Goal: Task Accomplishment & Management: Complete application form

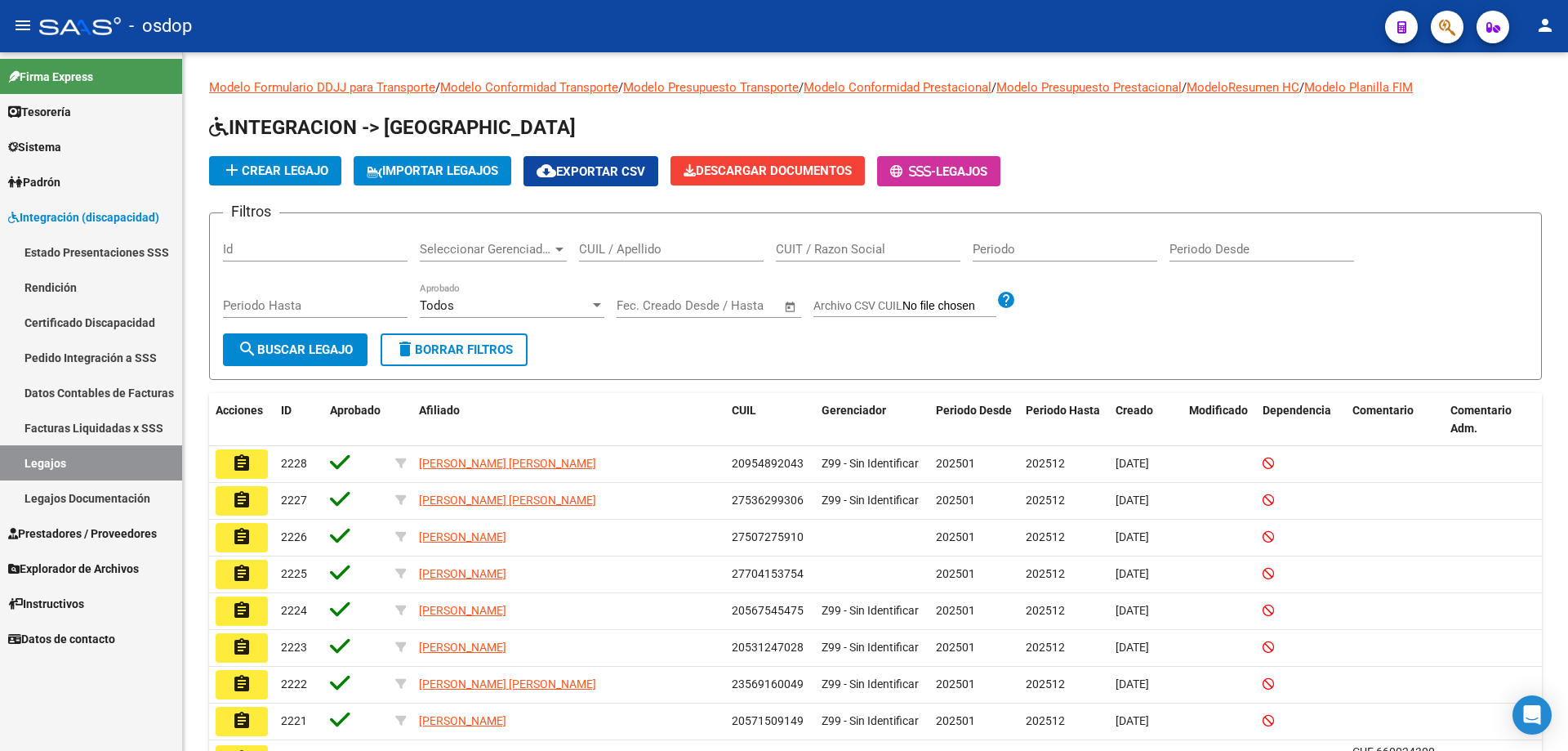
click at [64, 219] on span "Integración (discapacidad)" at bounding box center [84, 217] width 152 height 18
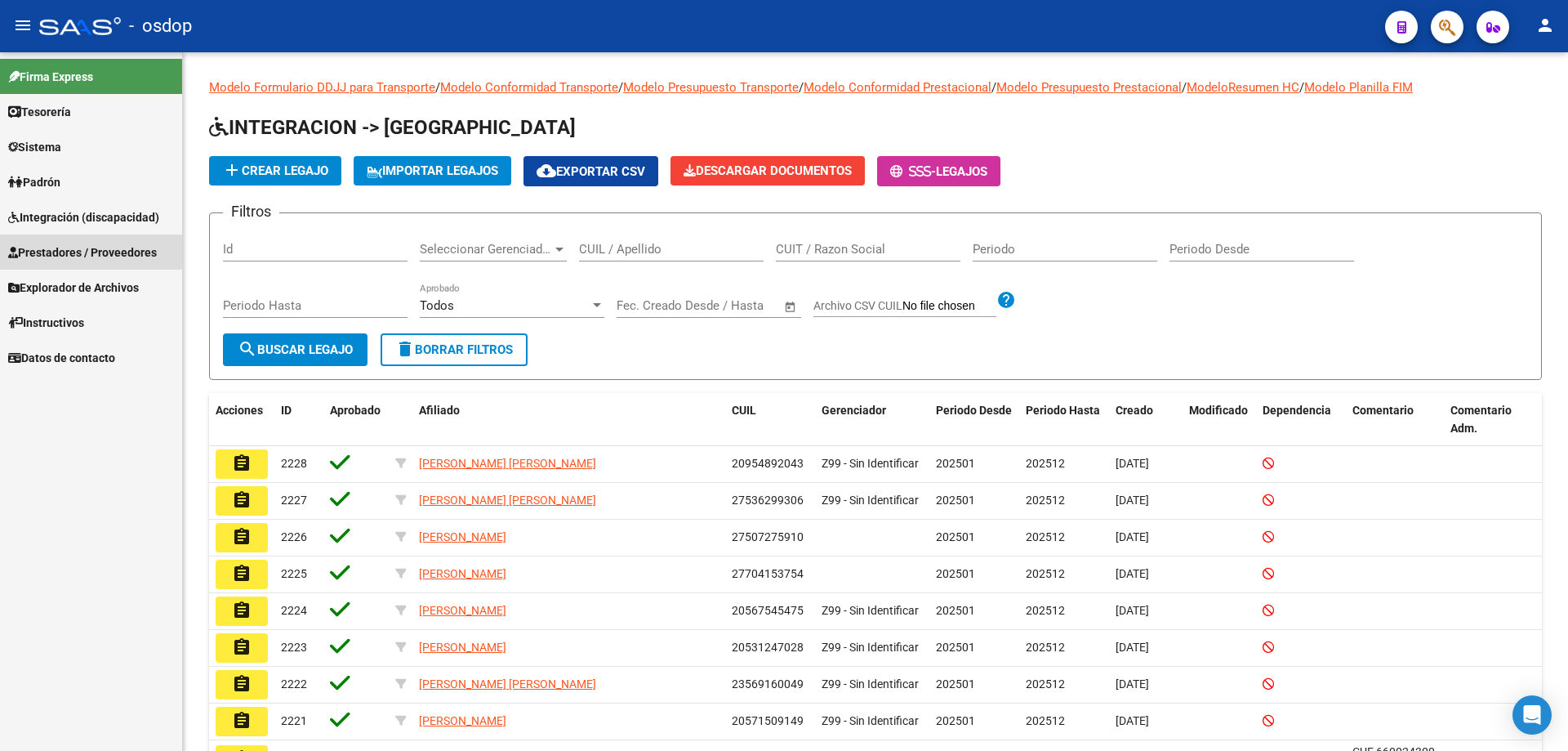
click at [34, 251] on span "Prestadores / Proveedores" at bounding box center [82, 252] width 149 height 18
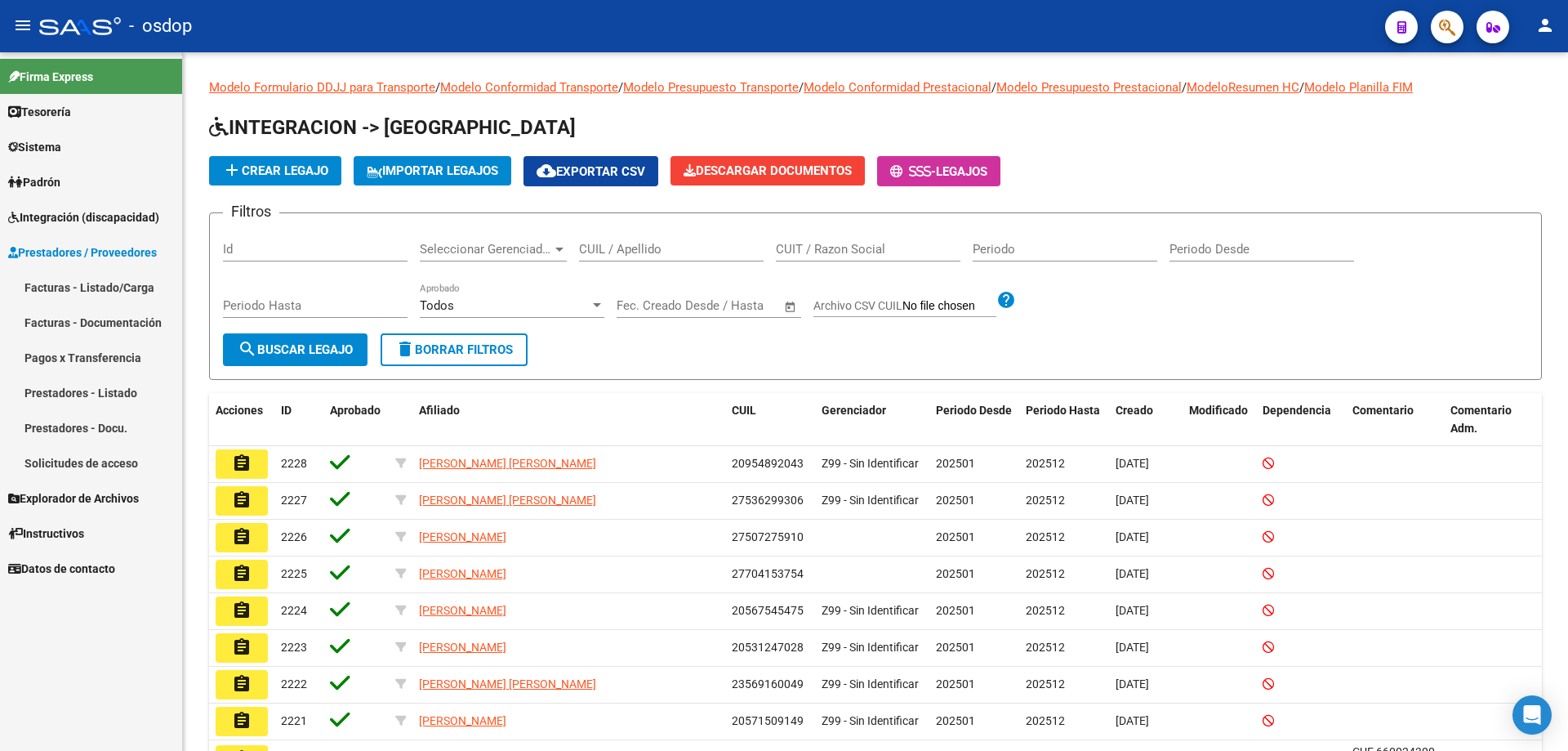
click at [92, 464] on link "Solicitudes de acceso" at bounding box center [91, 463] width 182 height 35
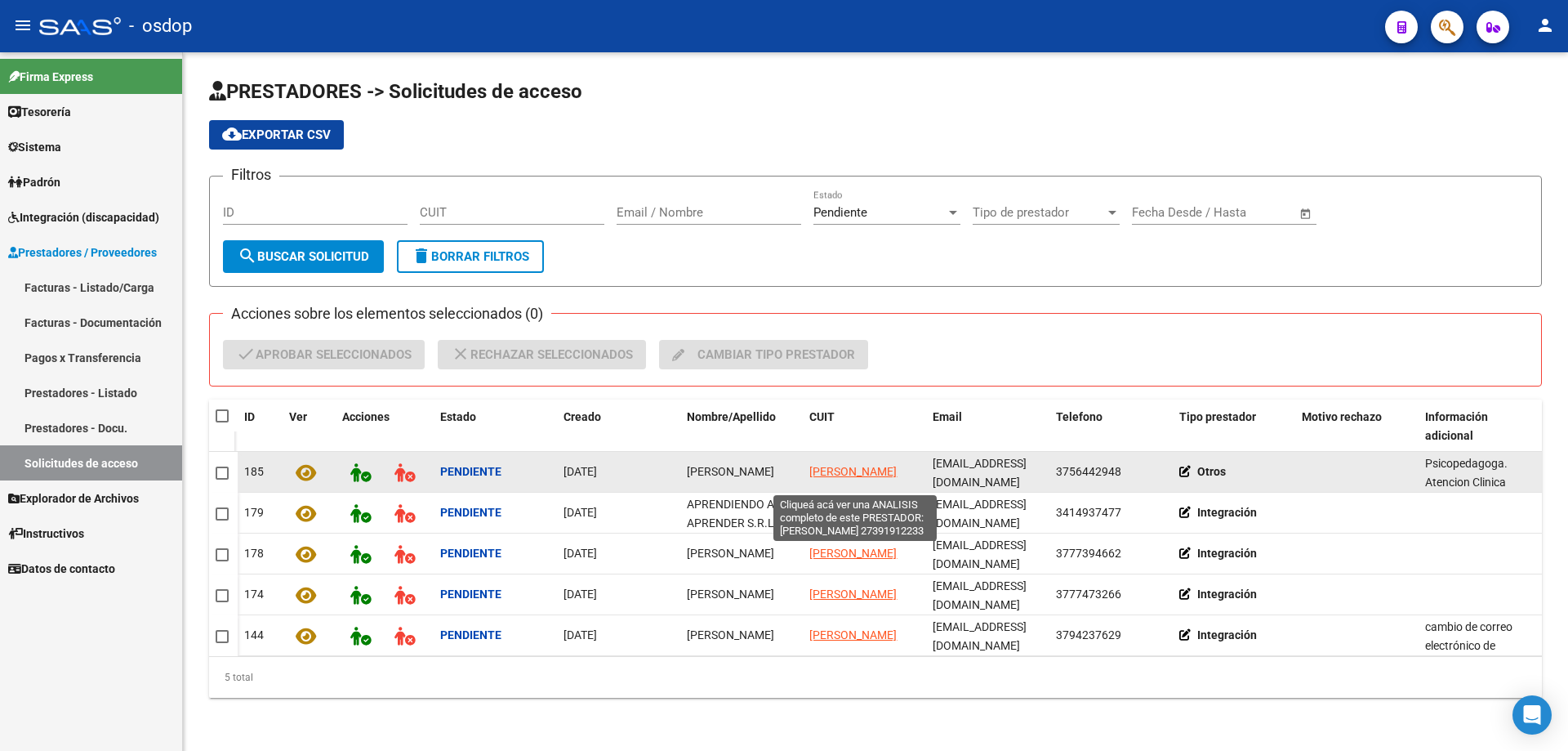
click at [825, 465] on span "[PERSON_NAME]" at bounding box center [853, 472] width 87 height 13
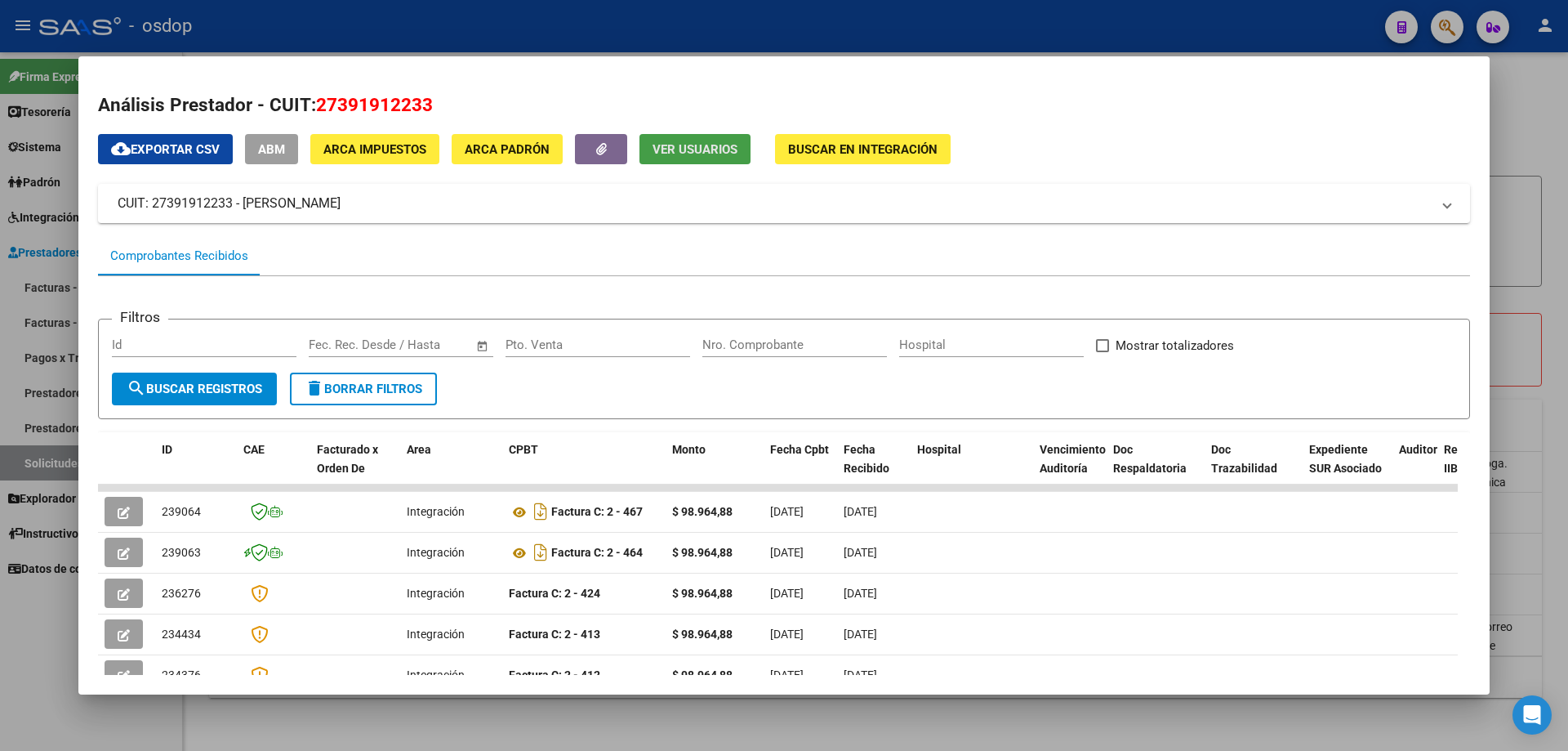
click at [666, 151] on span "Ver Usuarios" at bounding box center [695, 149] width 85 height 15
drag, startPoint x: 315, startPoint y: 100, endPoint x: 431, endPoint y: 103, distance: 116.0
click at [431, 103] on h2 "Análisis Prestador - CUIT: 27391912233" at bounding box center [783, 106] width 1372 height 28
copy span "27391912233"
click at [680, 159] on button "Ver Usuarios" at bounding box center [695, 149] width 111 height 30
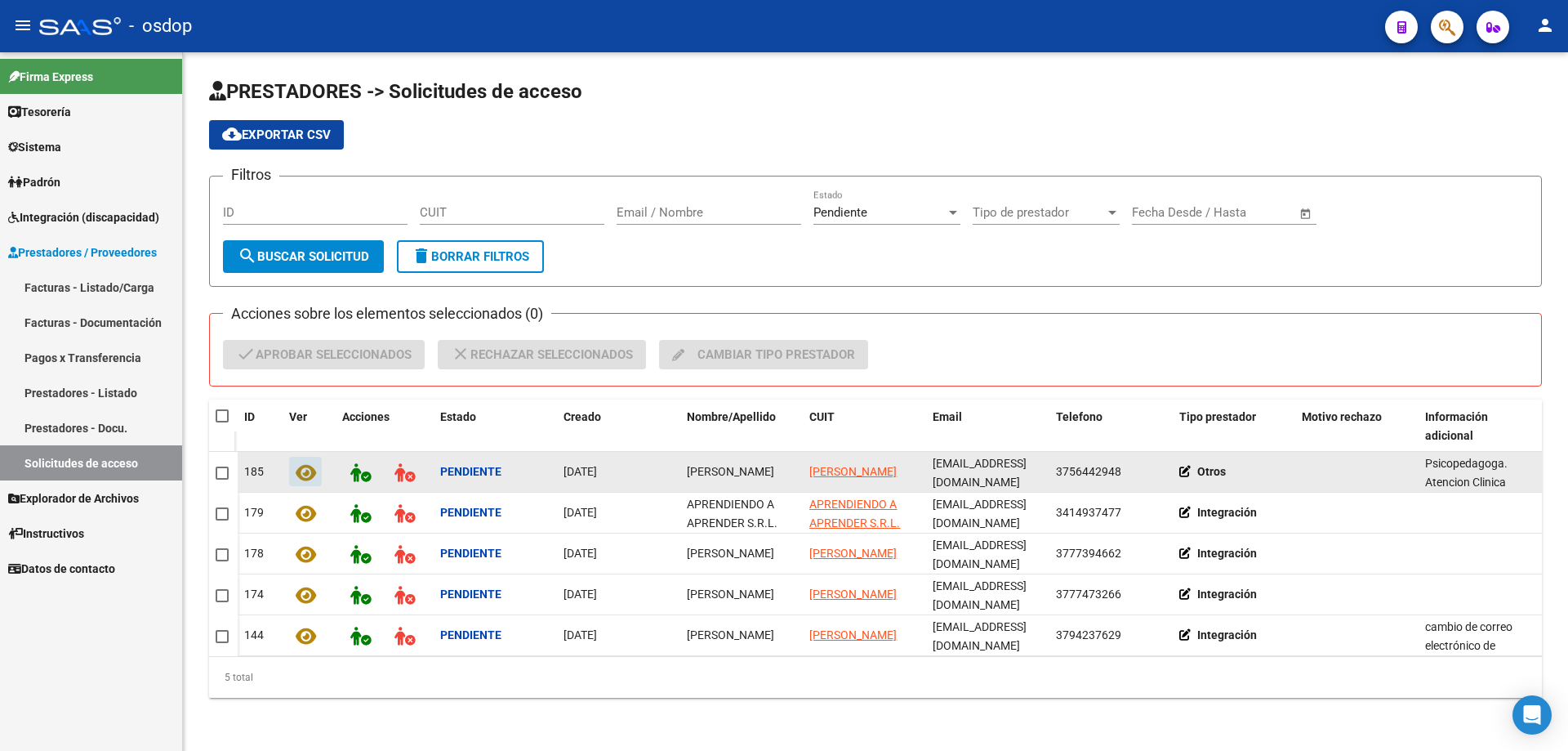
click at [308, 473] on icon at bounding box center [306, 472] width 20 height 19
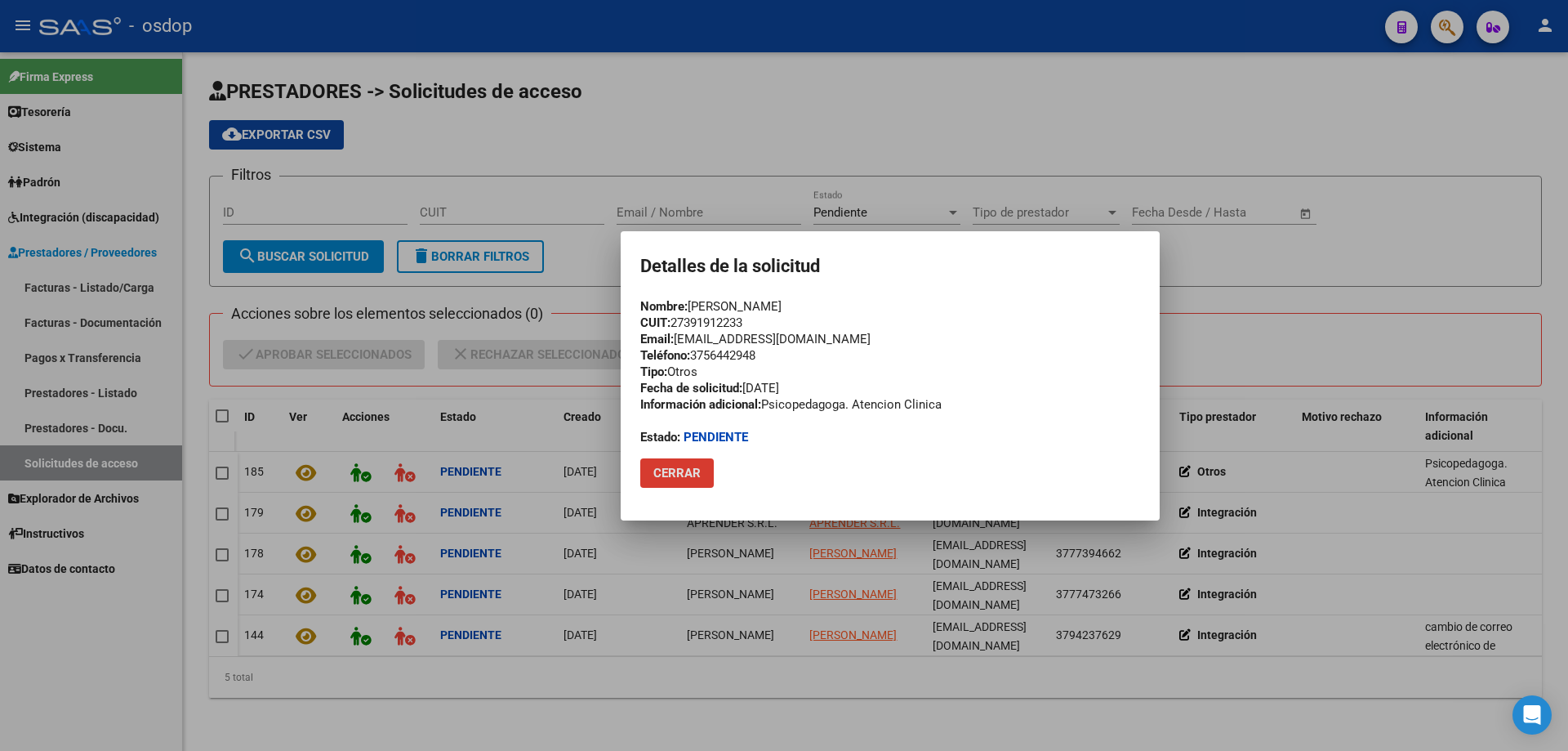
click at [664, 472] on span "Cerrar" at bounding box center [677, 472] width 48 height 15
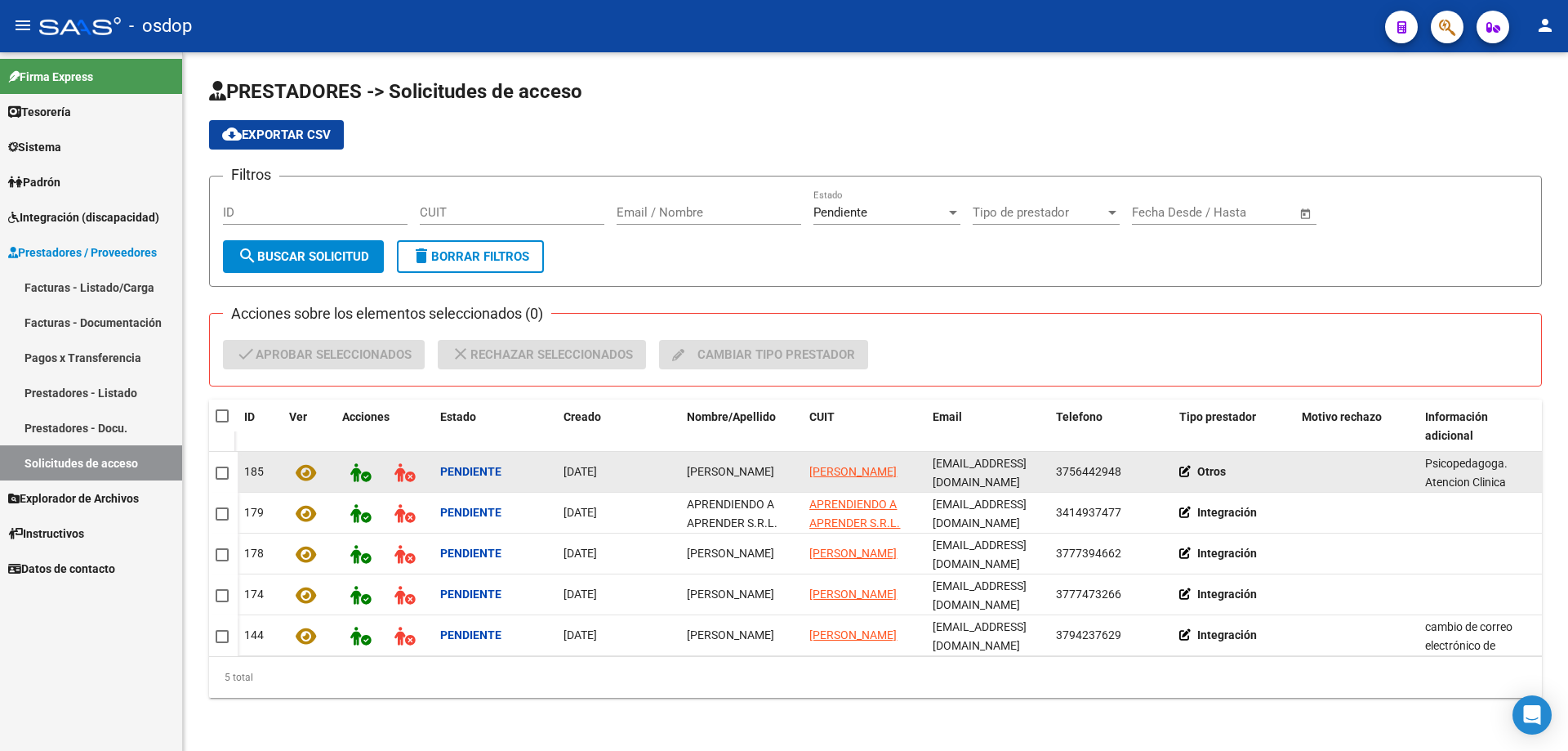
click at [1180, 471] on icon at bounding box center [1188, 471] width 18 height 11
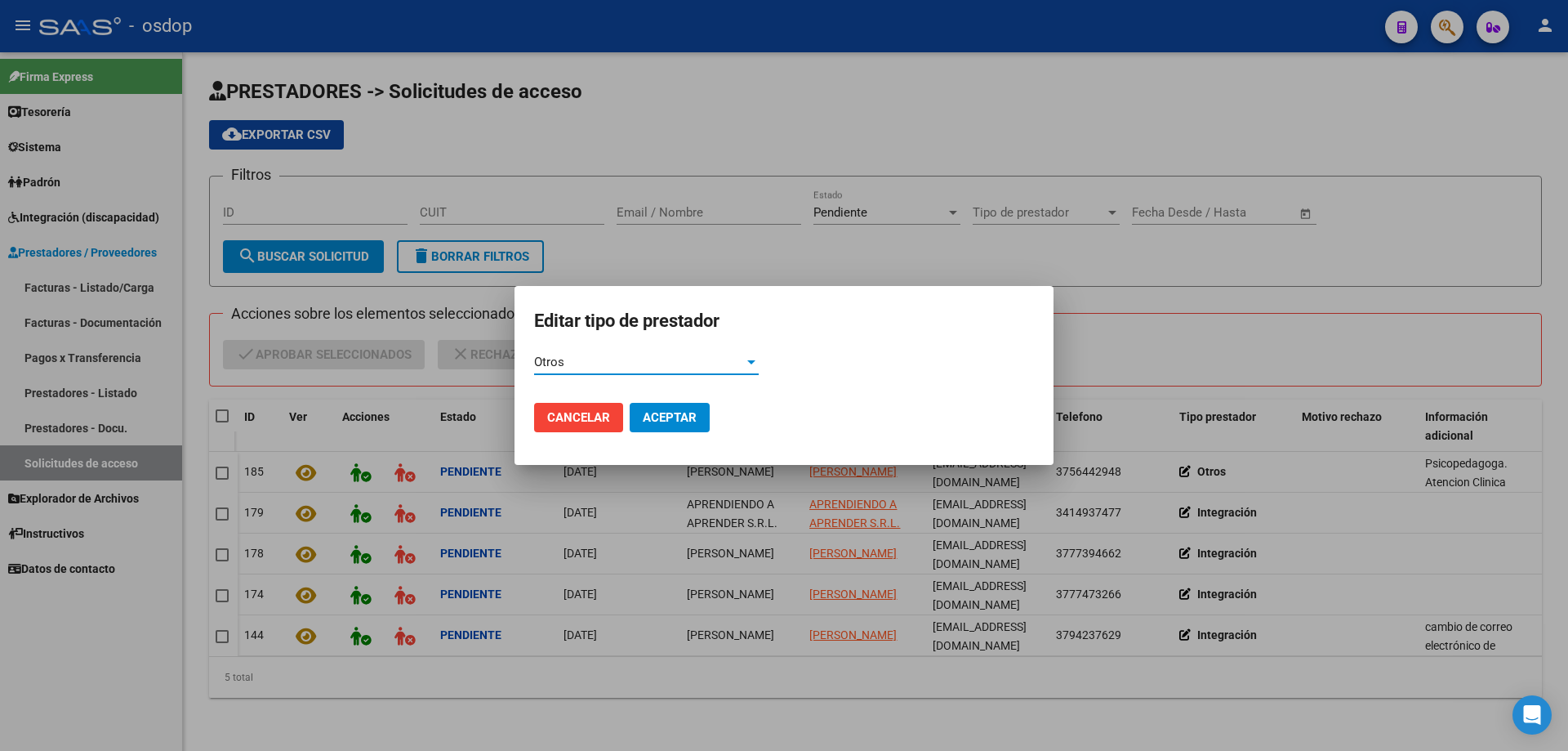
click at [750, 362] on div at bounding box center [751, 362] width 8 height 4
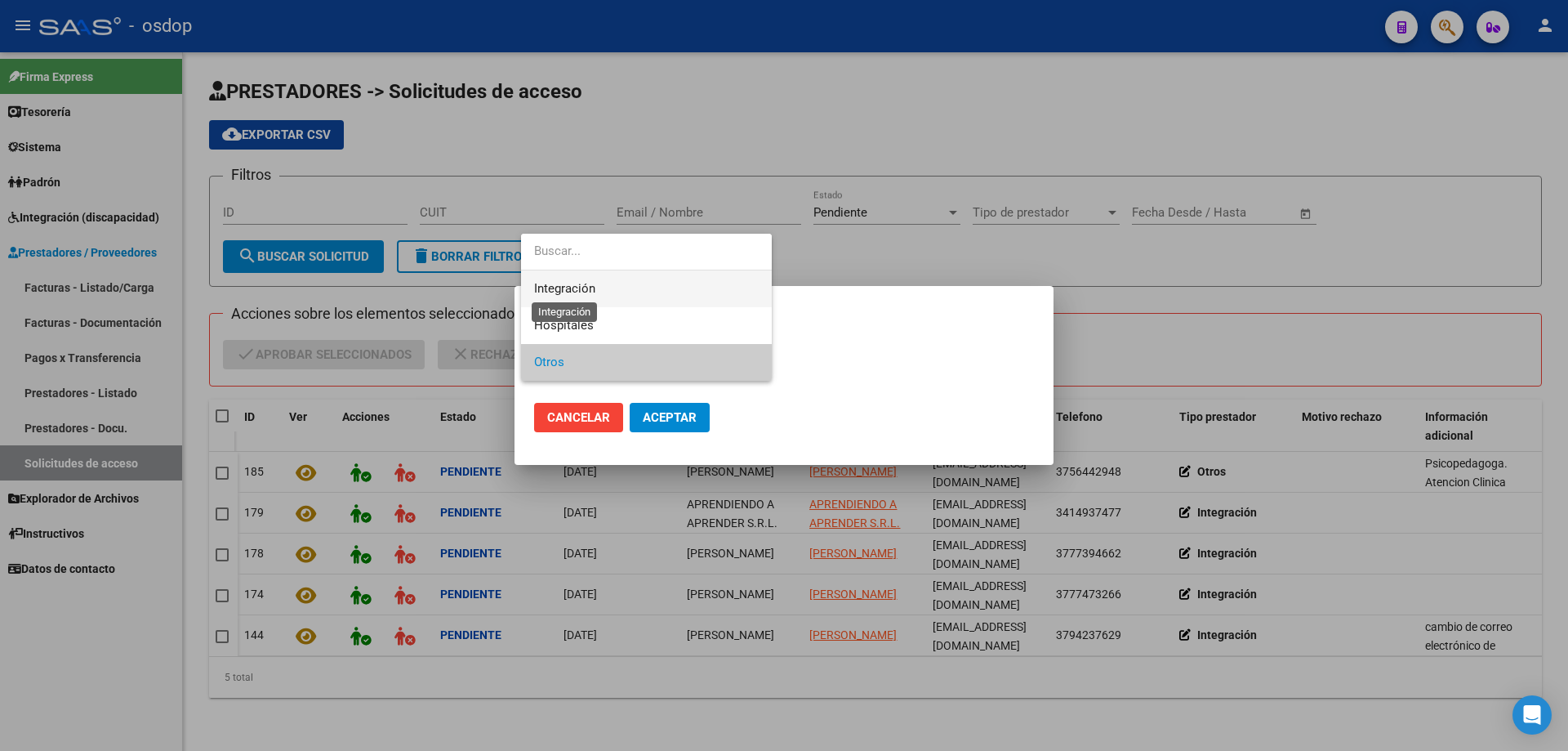
click at [571, 294] on span "Integración" at bounding box center [565, 288] width 62 height 15
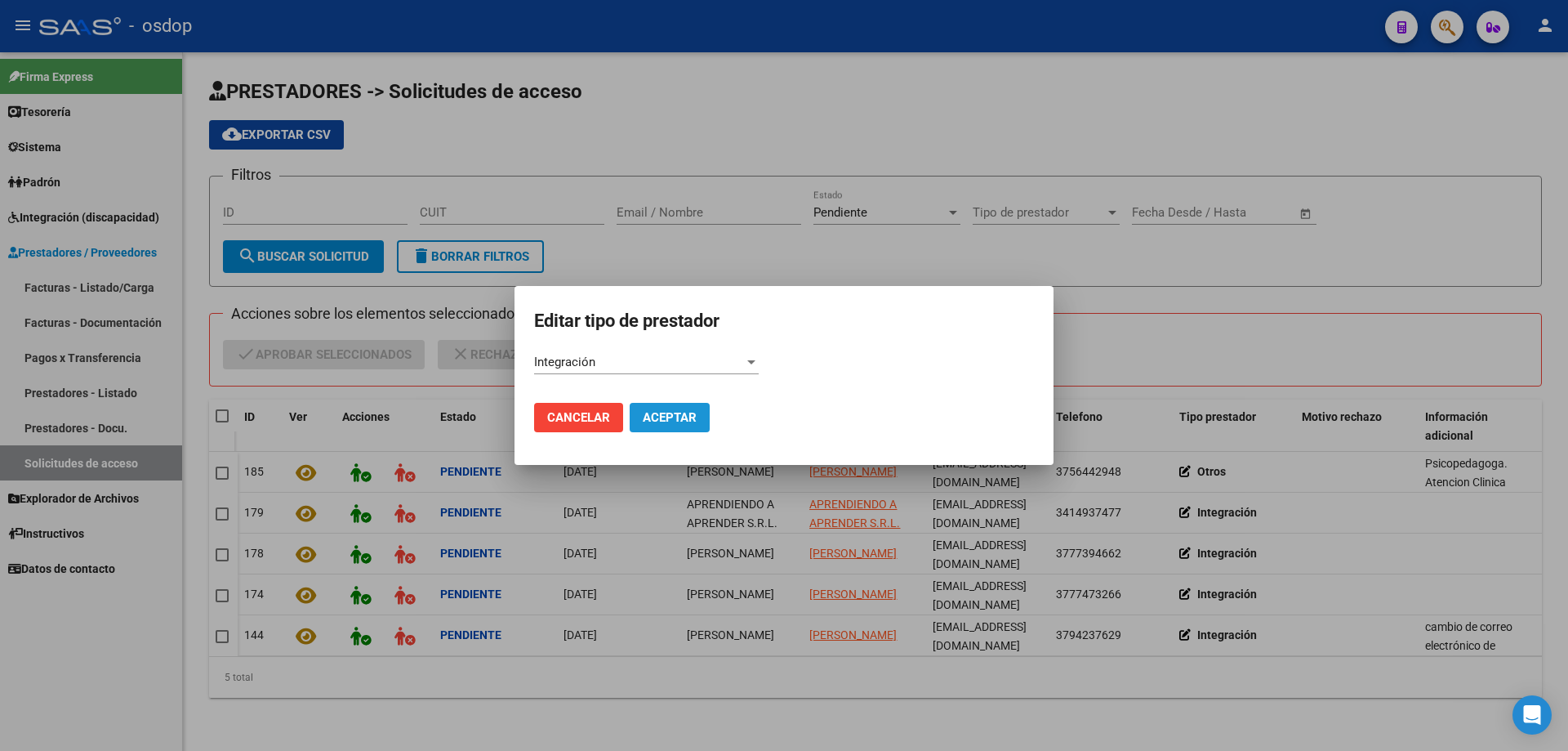
click at [658, 415] on span "Aceptar" at bounding box center [669, 417] width 54 height 15
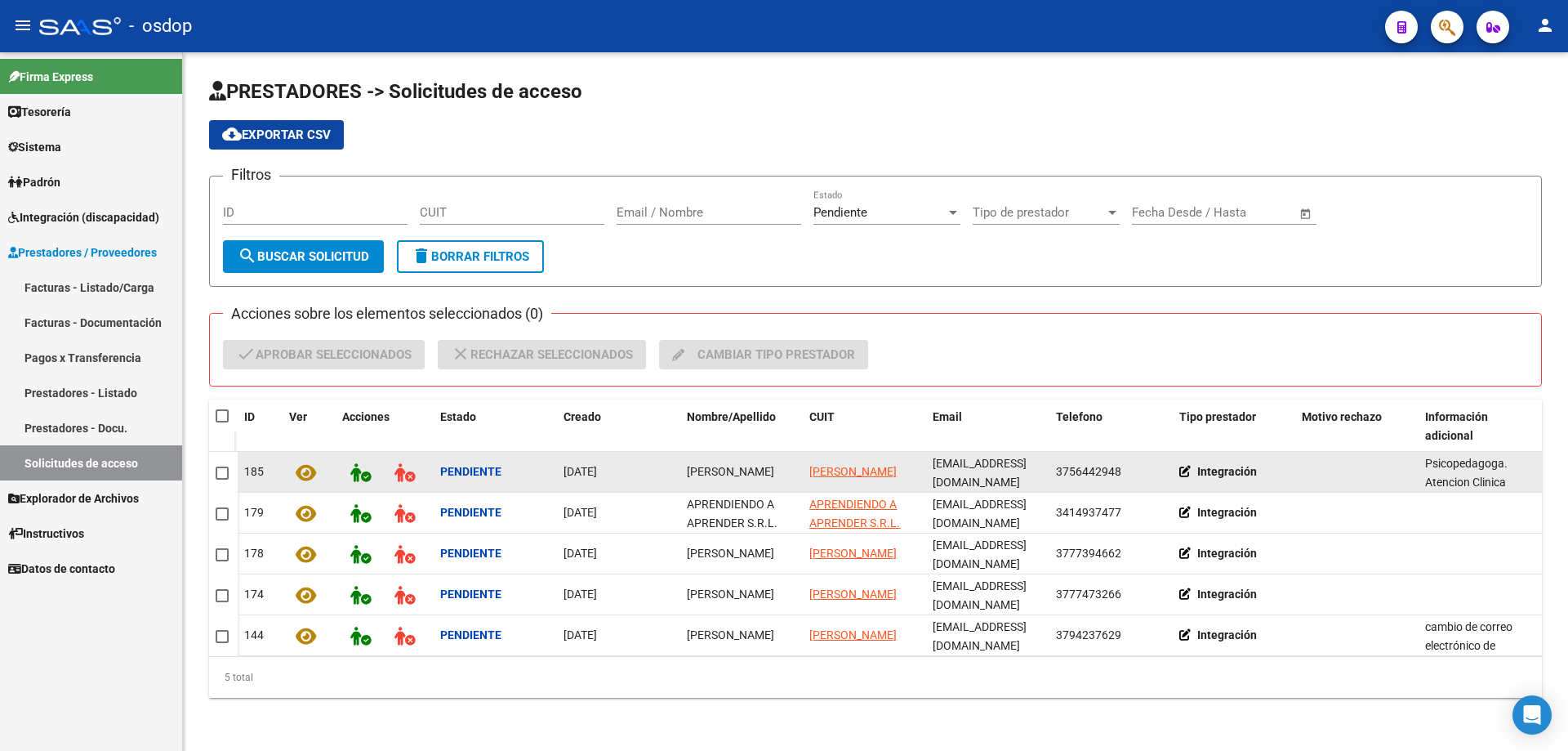
click at [303, 472] on icon at bounding box center [306, 472] width 20 height 19
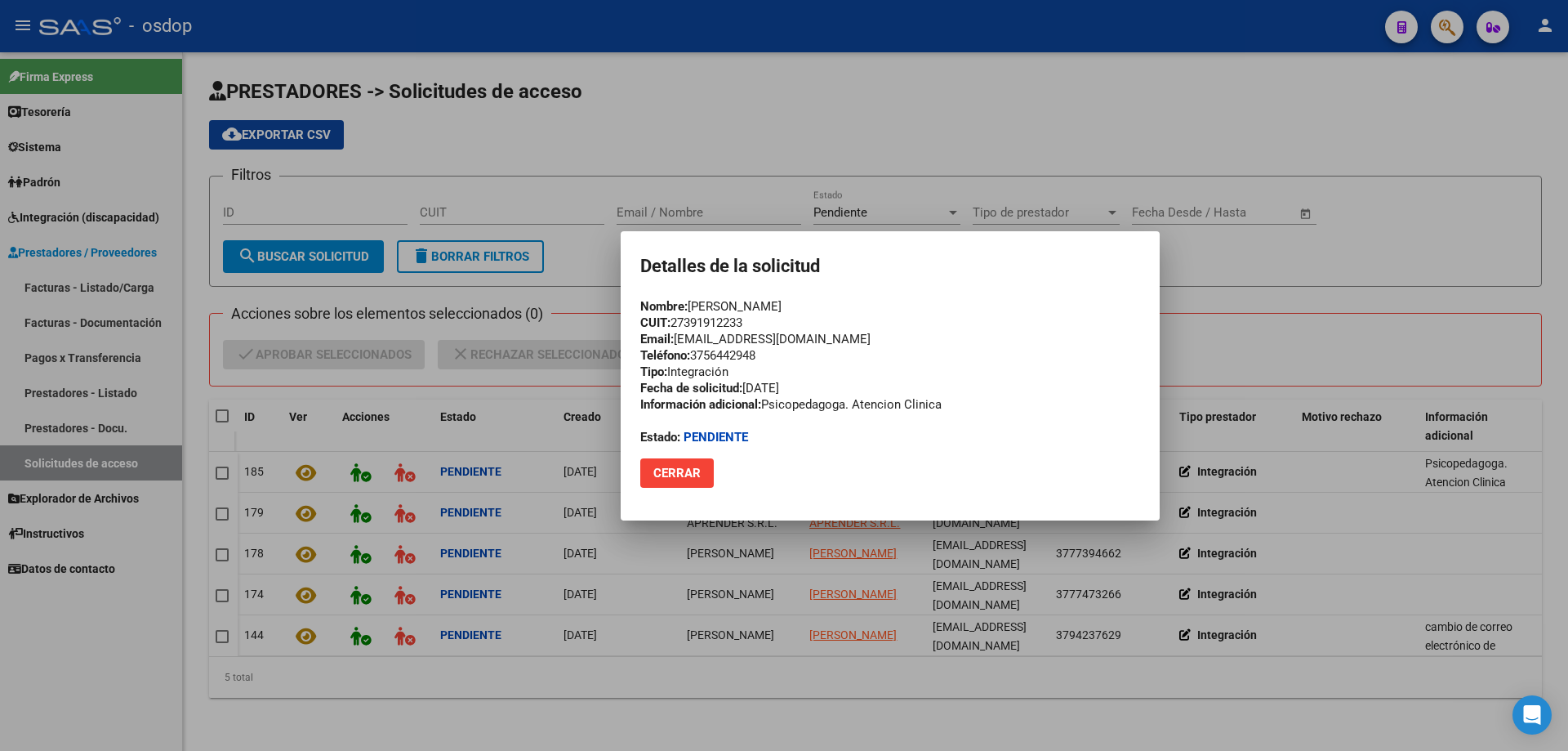
drag, startPoint x: 806, startPoint y: 343, endPoint x: 632, endPoint y: 344, distance: 174.0
click at [632, 343] on mat-dialog-container "Detalles de la solicitud Nombre: [PERSON_NAME] CUIT: 27391912233 Email: [EMAIL_…" at bounding box center [891, 376] width 539 height 289
copy div "Email: [EMAIL_ADDRESS][DOMAIN_NAME]"
click at [692, 472] on span "Cerrar" at bounding box center [677, 472] width 48 height 15
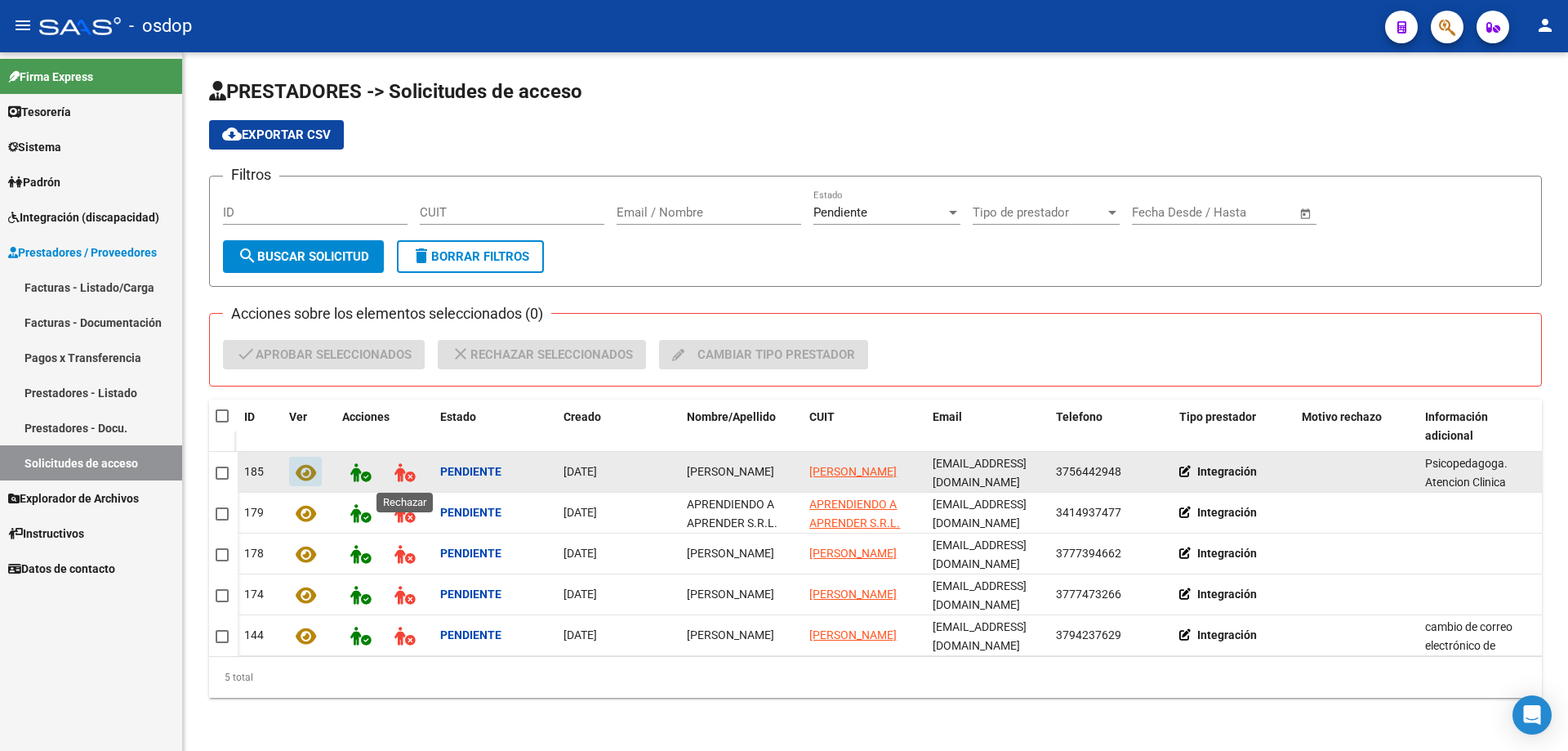
click at [401, 472] on icon at bounding box center [404, 472] width 20 height 19
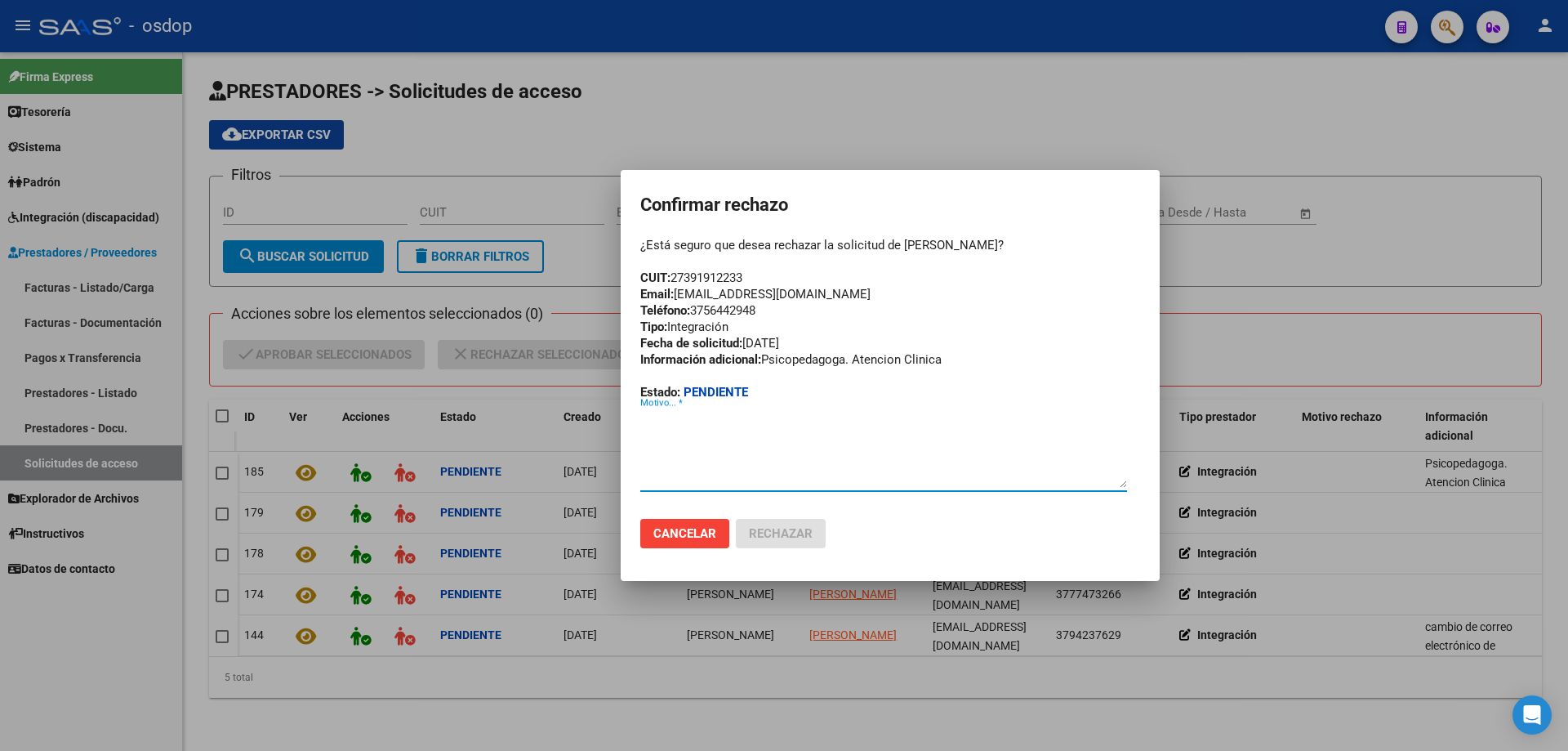
paste textarea "Email: [EMAIL_ADDRESS][DOMAIN_NAME]"
paste textarea "[EMAIL_ADDRESS][DOMAIN_NAME]"
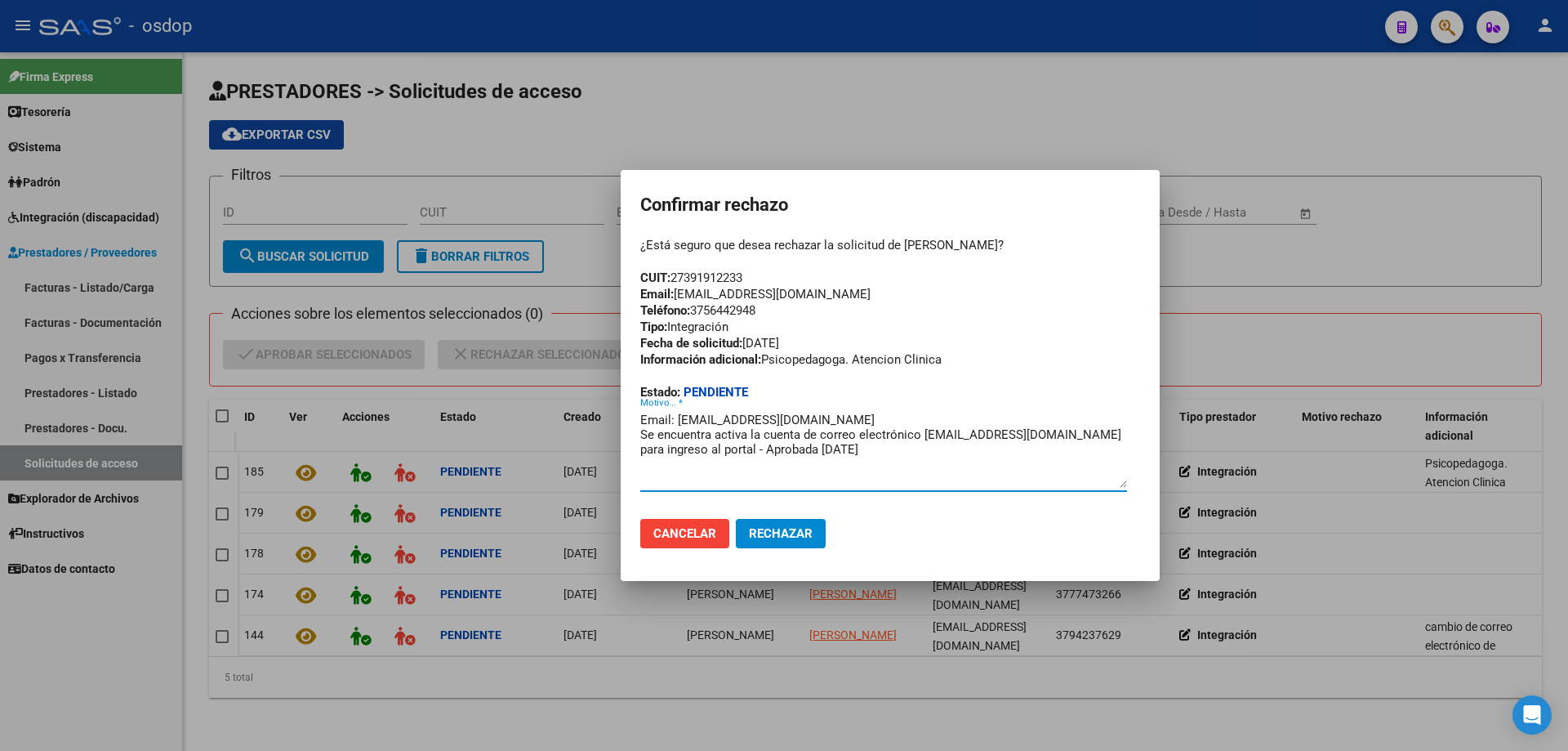
click at [833, 420] on textarea "Email: [EMAIL_ADDRESS][DOMAIN_NAME] Se encuentra activa la cuenta de correo ele…" at bounding box center [884, 449] width 487 height 77
type textarea "Email: [EMAIL_ADDRESS][DOMAIN_NAME] Se encuentra activa la cuenta de correo ele…"
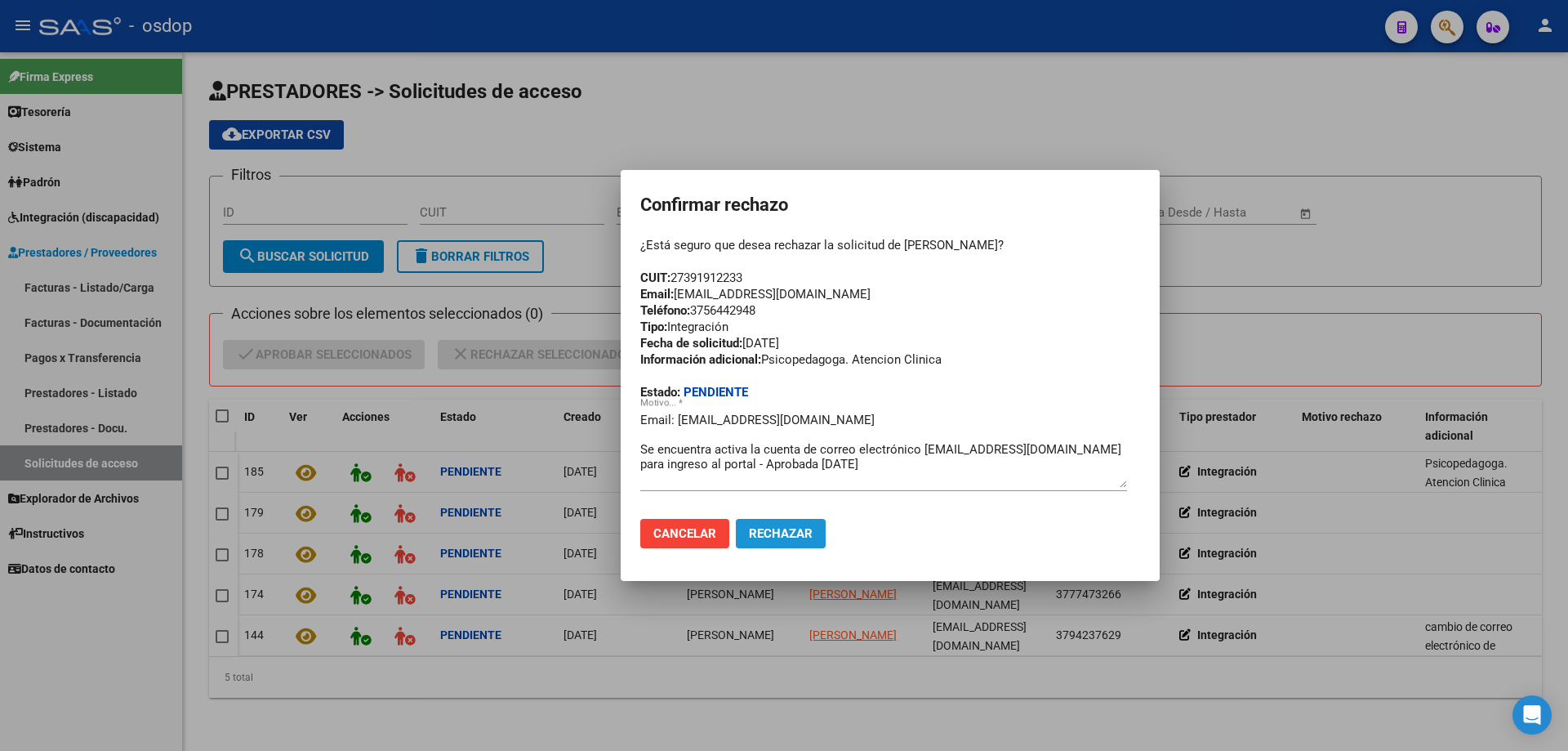
click at [769, 535] on span "Rechazar" at bounding box center [780, 533] width 63 height 15
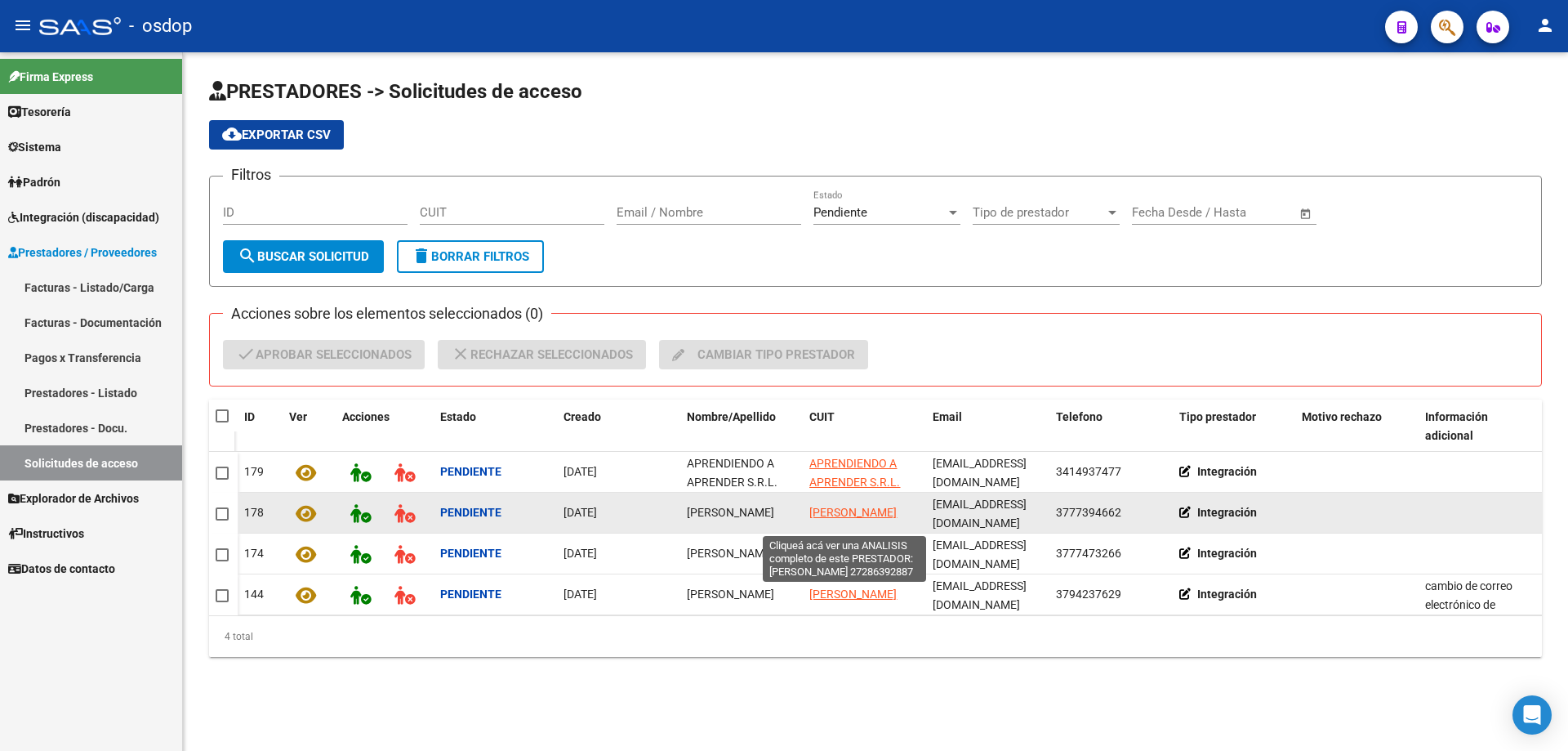
click at [832, 506] on span "[PERSON_NAME]" at bounding box center [853, 512] width 87 height 13
type textarea "27286392887"
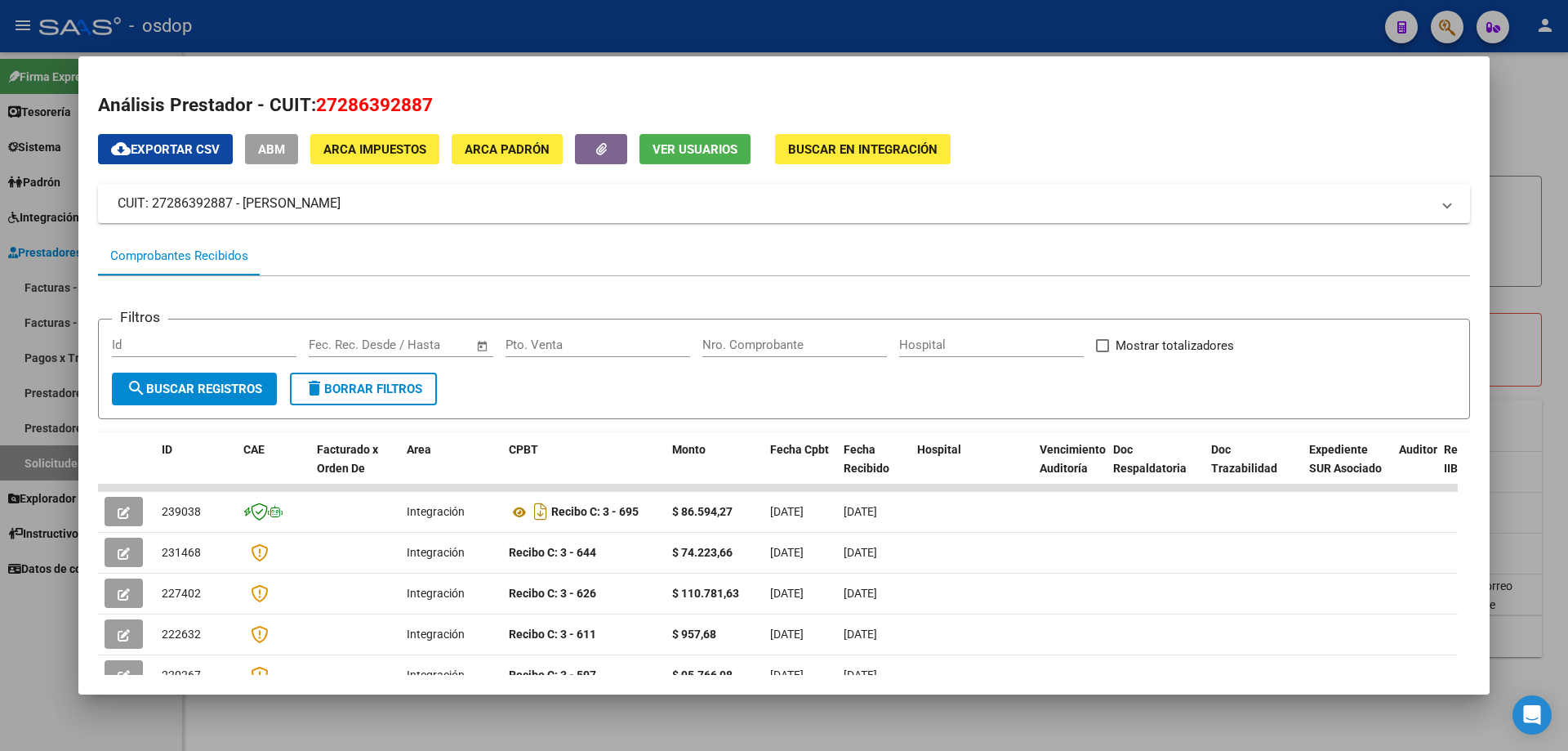
click at [689, 153] on span "Ver Usuarios" at bounding box center [695, 149] width 85 height 15
drag, startPoint x: 316, startPoint y: 99, endPoint x: 427, endPoint y: 100, distance: 111.0
click at [429, 100] on span "27286392887" at bounding box center [374, 105] width 117 height 21
copy span "27286392887"
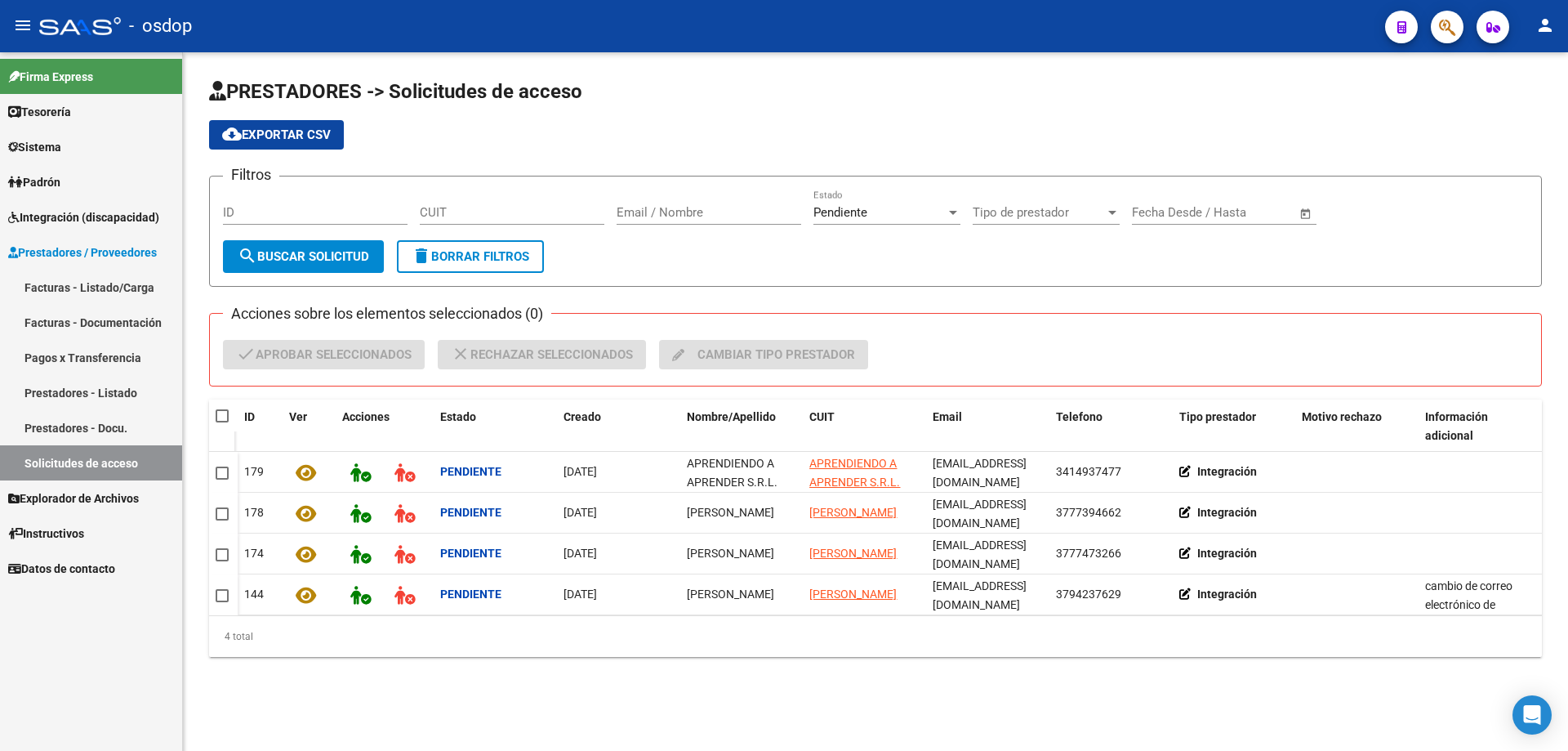
click at [294, 131] on span "cloud_download Exportar CSV" at bounding box center [276, 135] width 108 height 15
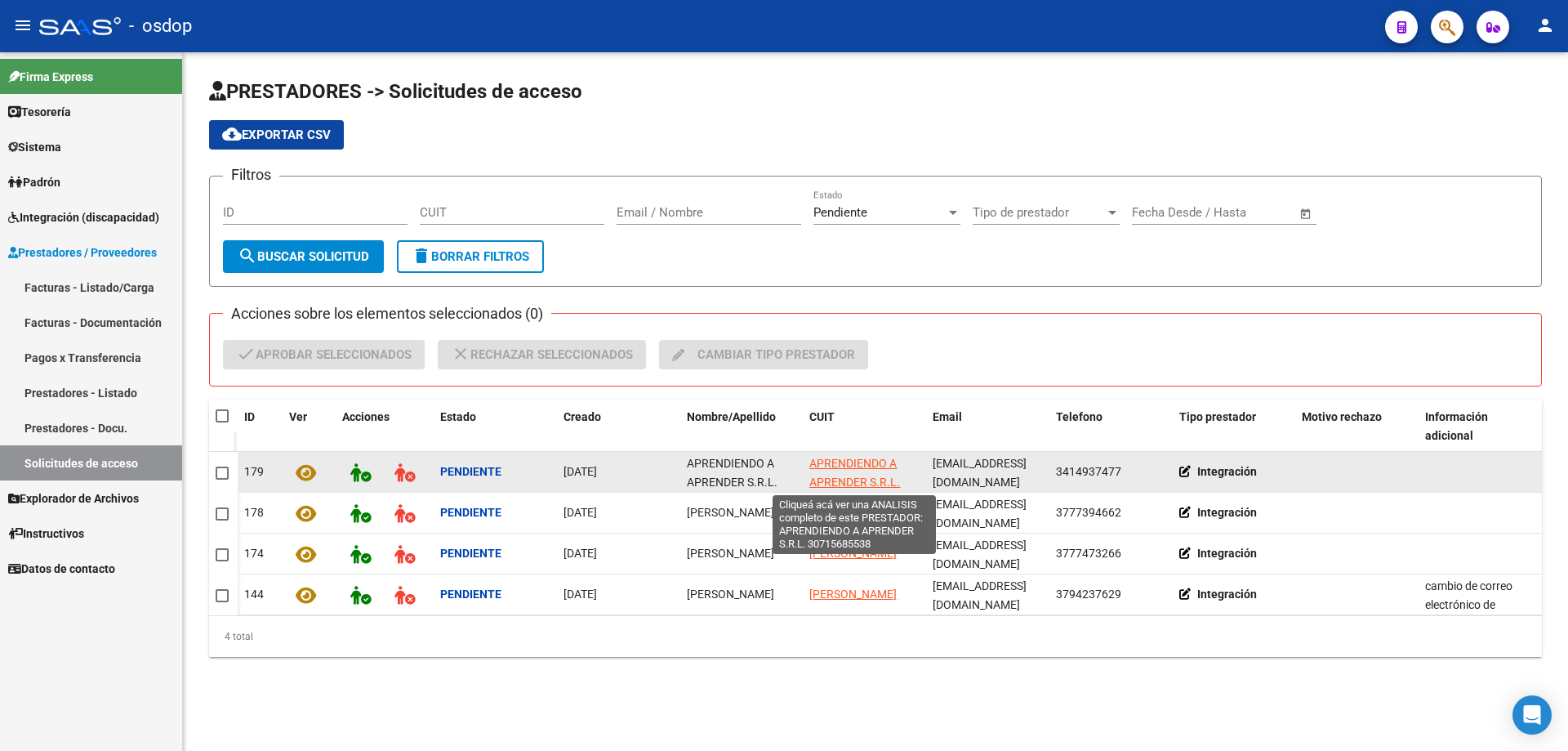
click at [848, 465] on span "APRENDIENDO A APRENDER S.R.L." at bounding box center [854, 472] width 91 height 32
type textarea "30715685538"
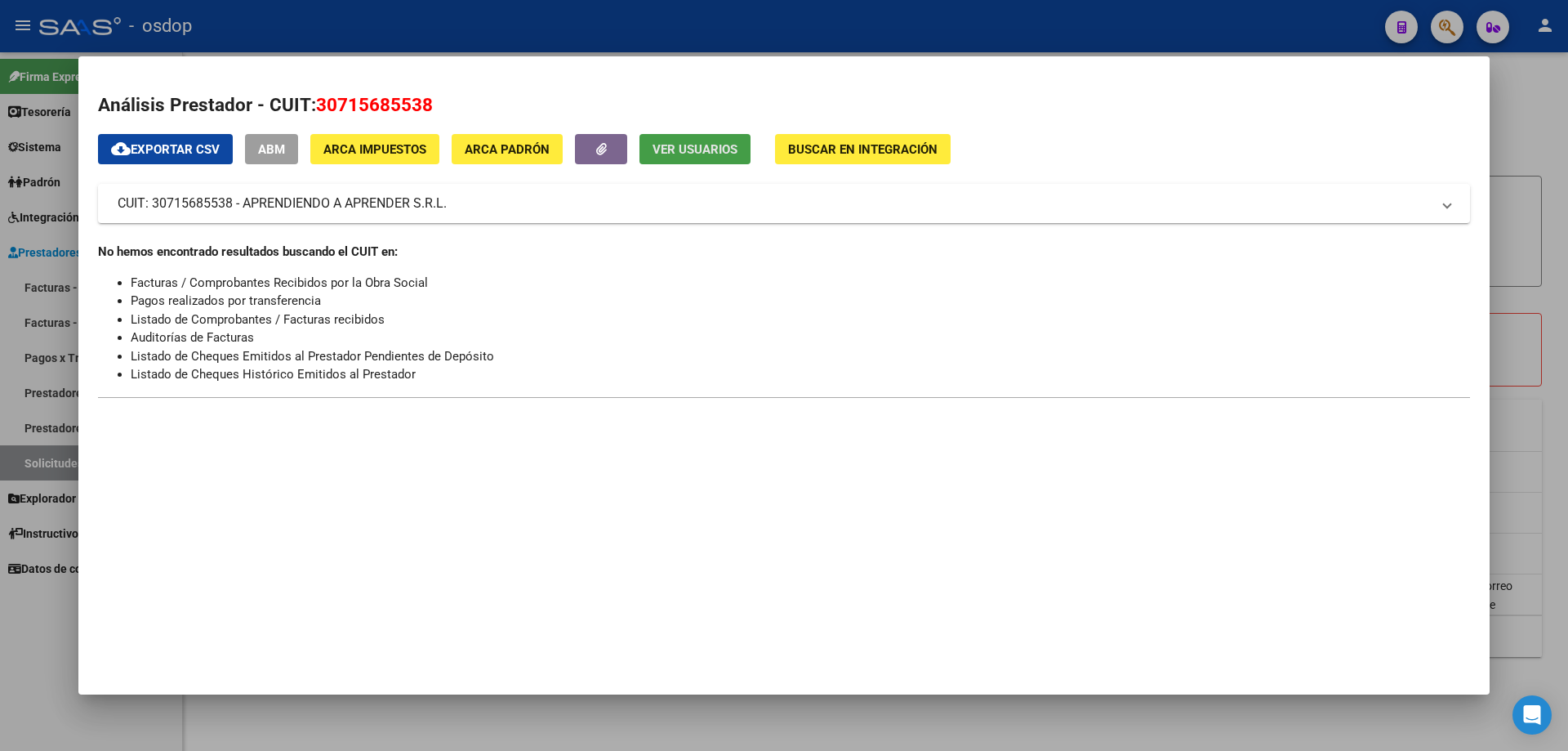
click at [697, 148] on span "Ver Usuarios" at bounding box center [695, 149] width 85 height 15
drag, startPoint x: 317, startPoint y: 102, endPoint x: 433, endPoint y: 100, distance: 116.0
click at [433, 100] on h2 "Análisis Prestador - CUIT: 30715685538" at bounding box center [783, 106] width 1372 height 28
copy span "30715685538"
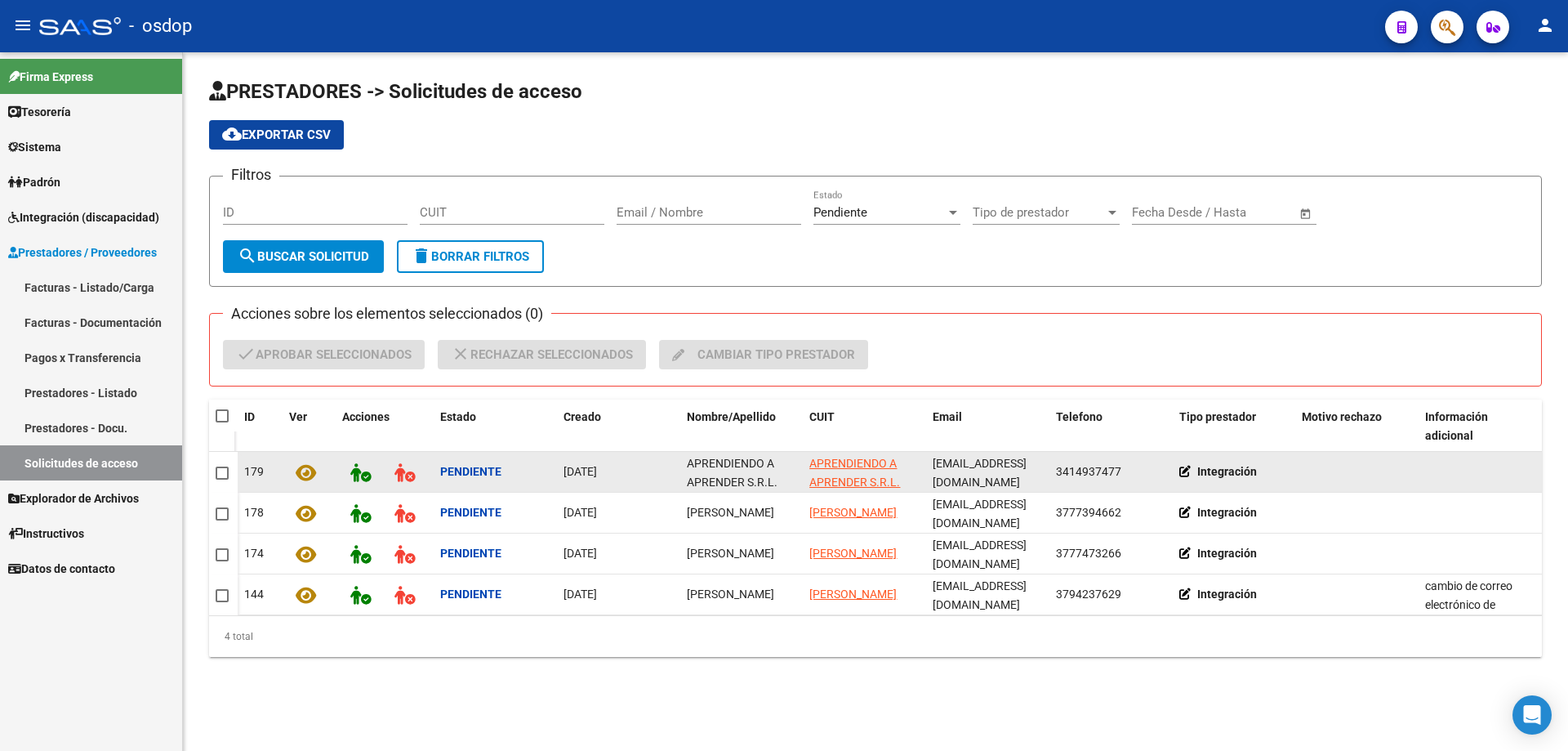
click at [308, 472] on icon at bounding box center [306, 472] width 20 height 19
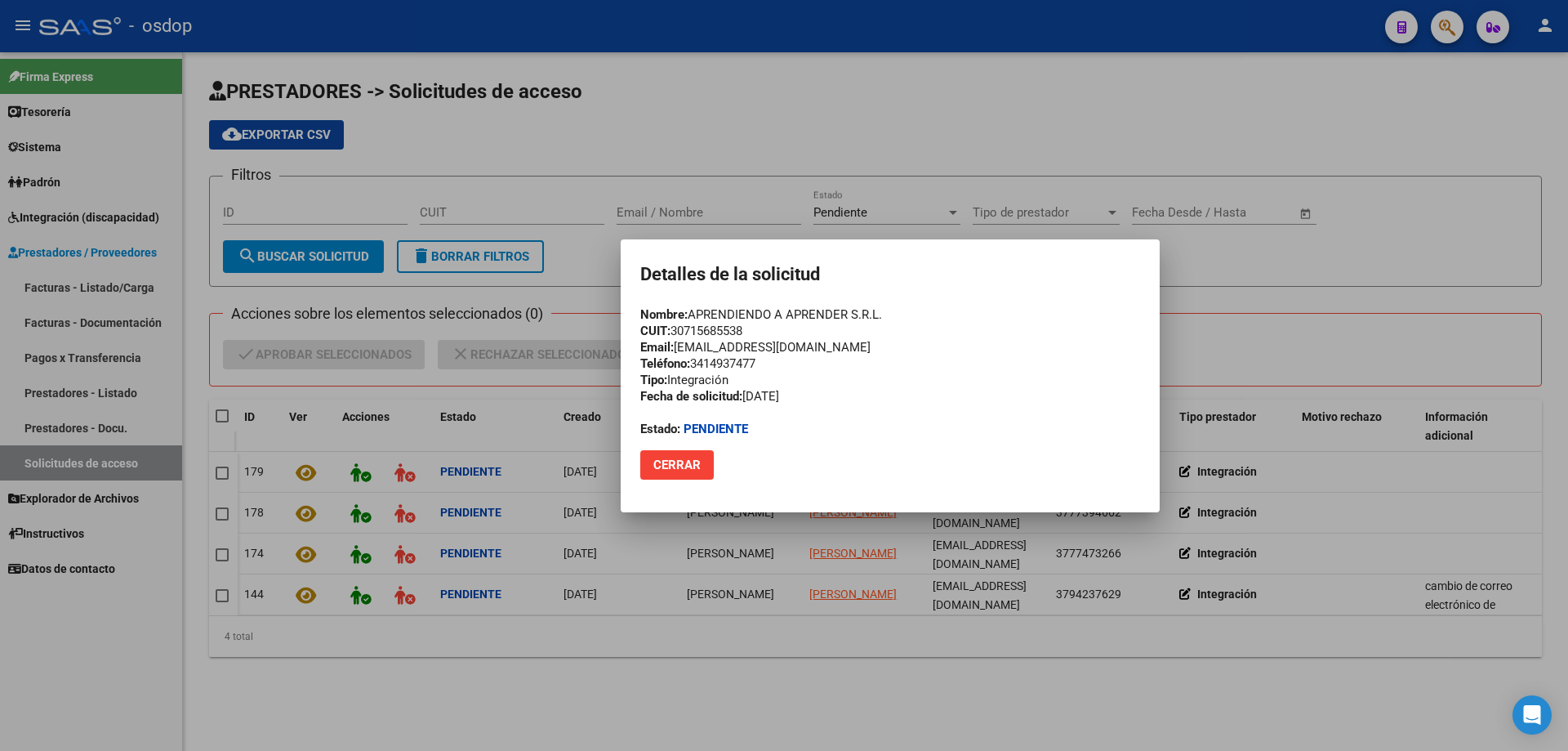
drag, startPoint x: 677, startPoint y: 327, endPoint x: 748, endPoint y: 328, distance: 71.0
click at [748, 328] on div "Nombre: APRENDIENDO A APRENDER S.R.L. CUIT: 30715685538 Email: [EMAIL_ADDRESS][…" at bounding box center [890, 372] width 499 height 130
click at [679, 465] on span "Cerrar" at bounding box center [677, 465] width 48 height 15
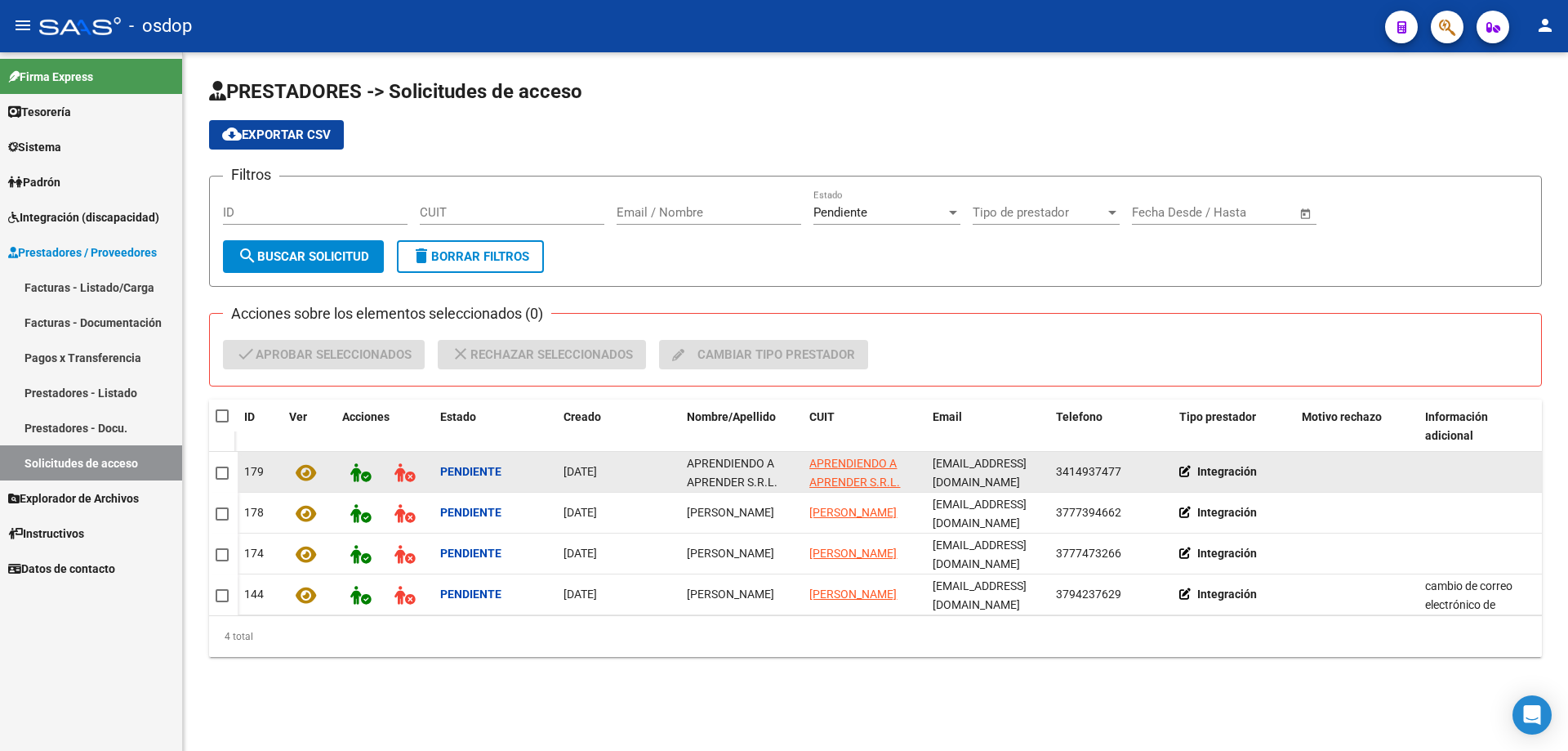
click at [308, 475] on icon at bounding box center [306, 472] width 20 height 19
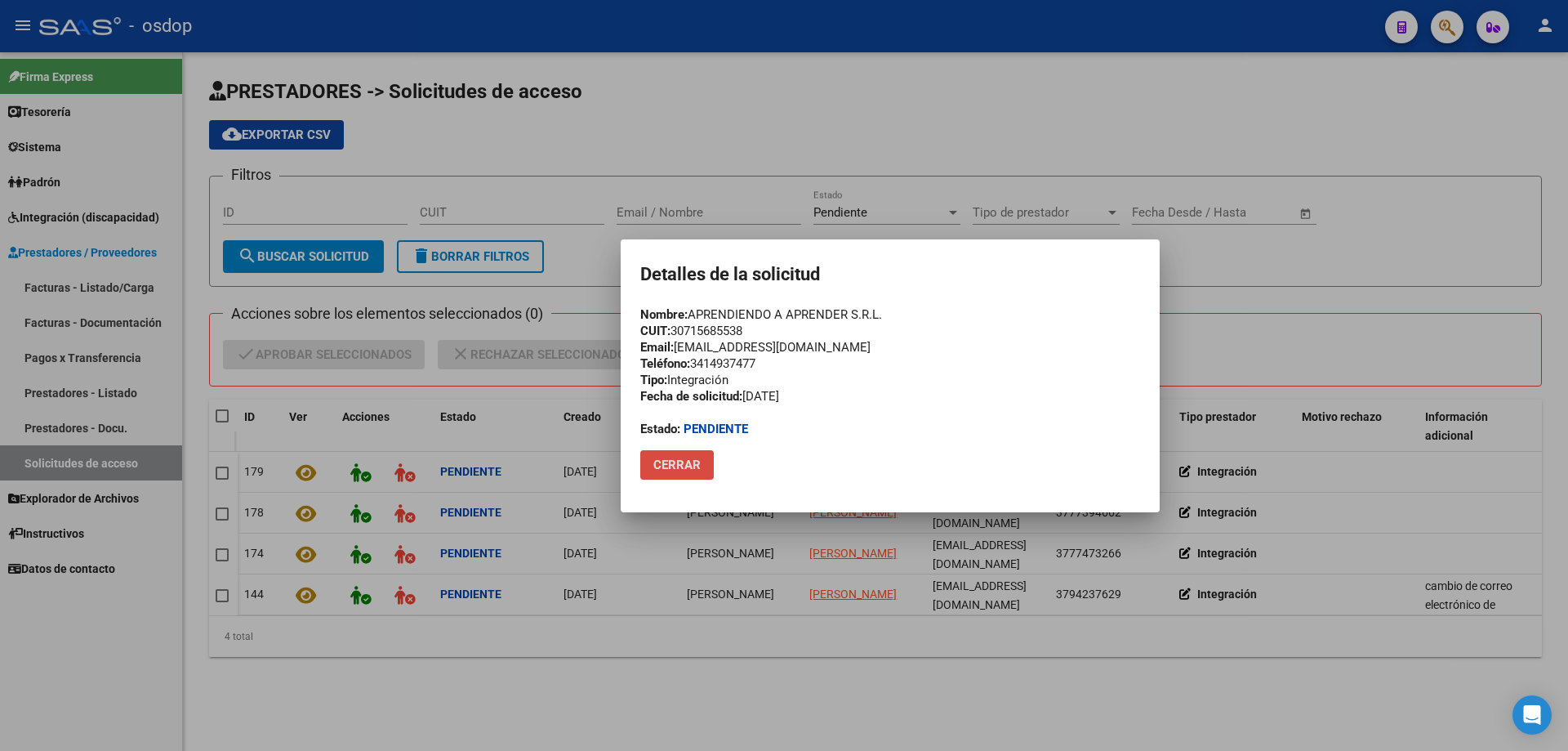
click at [673, 464] on span "Cerrar" at bounding box center [677, 465] width 48 height 15
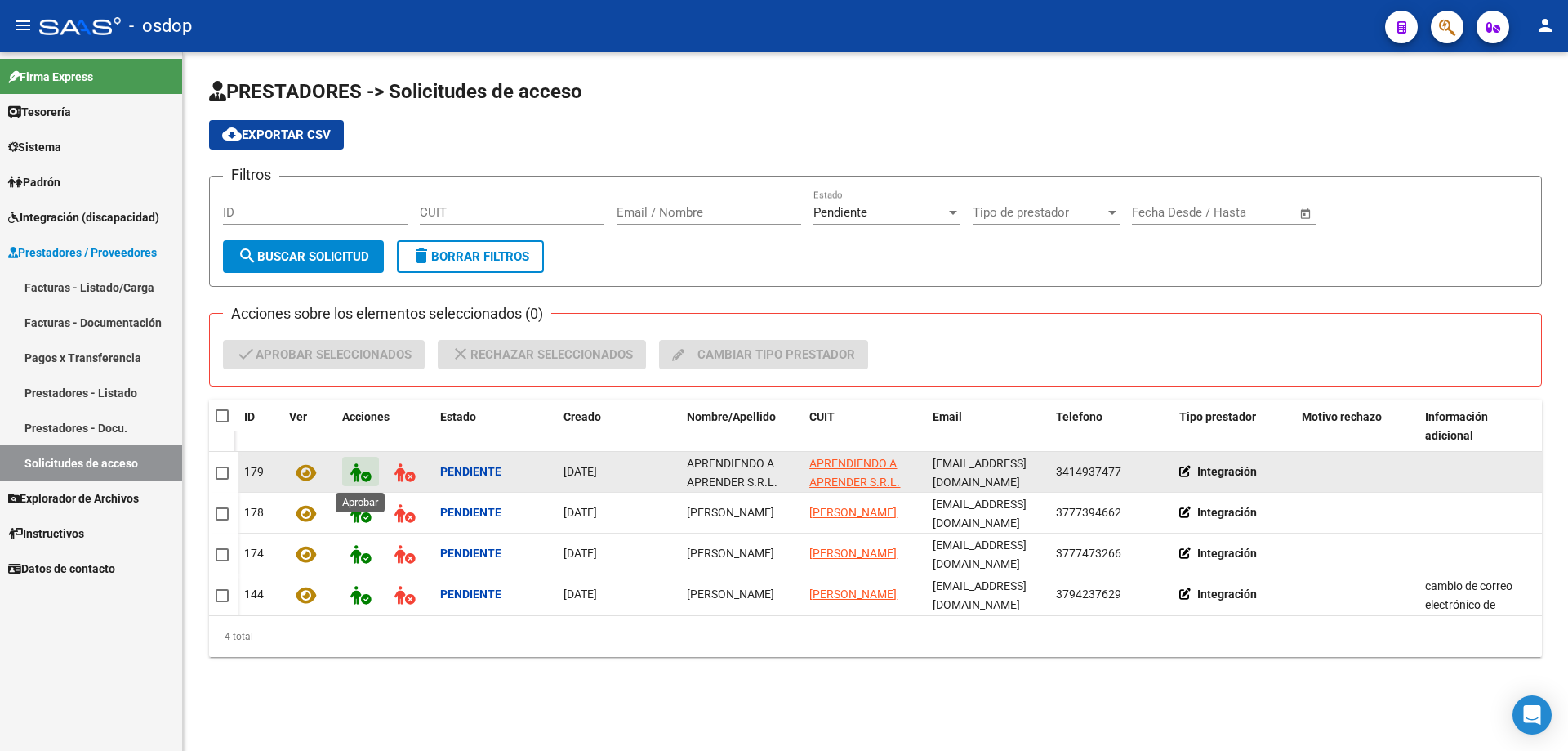
click at [354, 473] on icon at bounding box center [360, 472] width 20 height 19
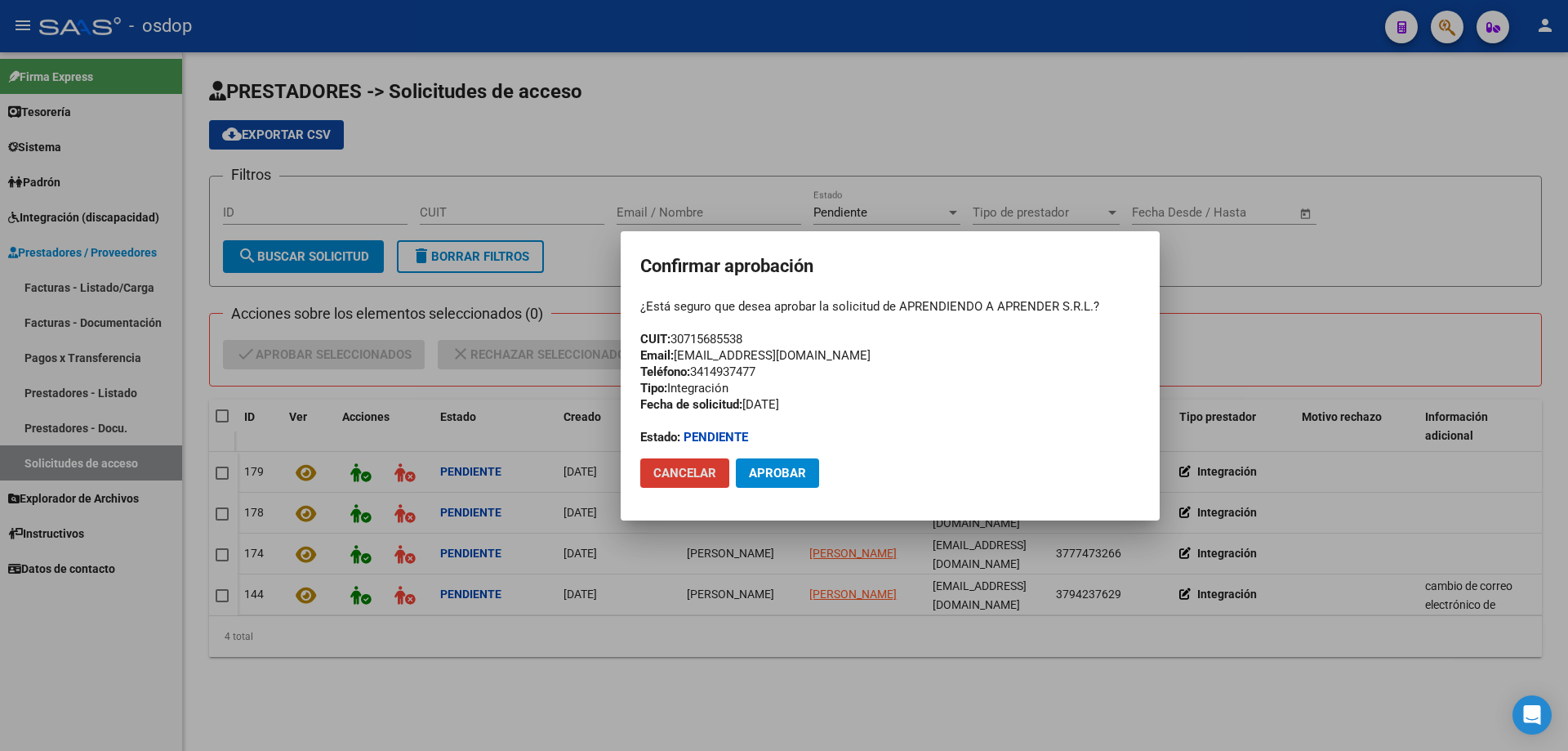
click at [773, 474] on span "Aprobar" at bounding box center [777, 472] width 57 height 15
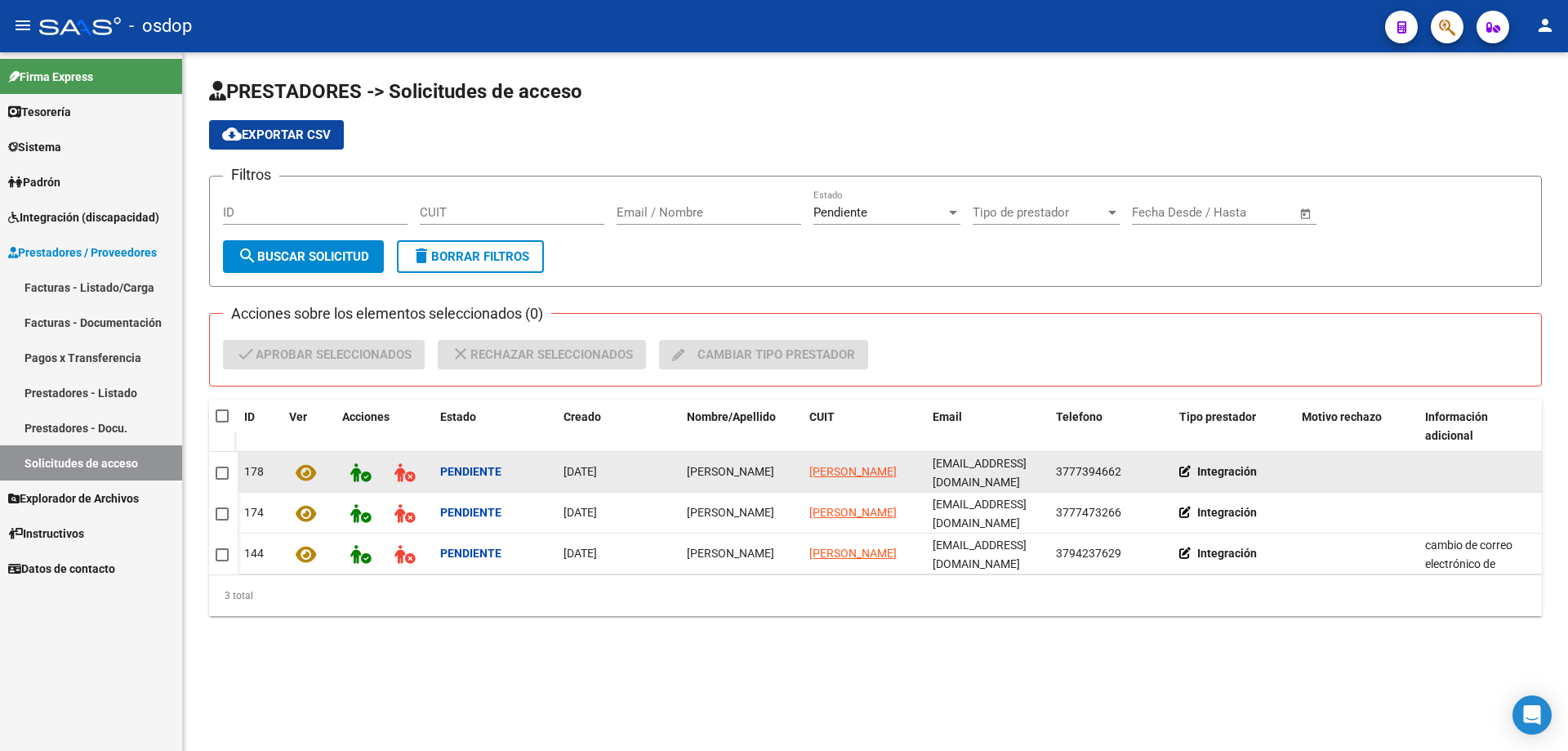
click at [849, 463] on app-link-go-to "[PERSON_NAME]" at bounding box center [853, 472] width 87 height 19
click at [847, 465] on span "[PERSON_NAME]" at bounding box center [853, 472] width 87 height 13
type textarea "27286392887"
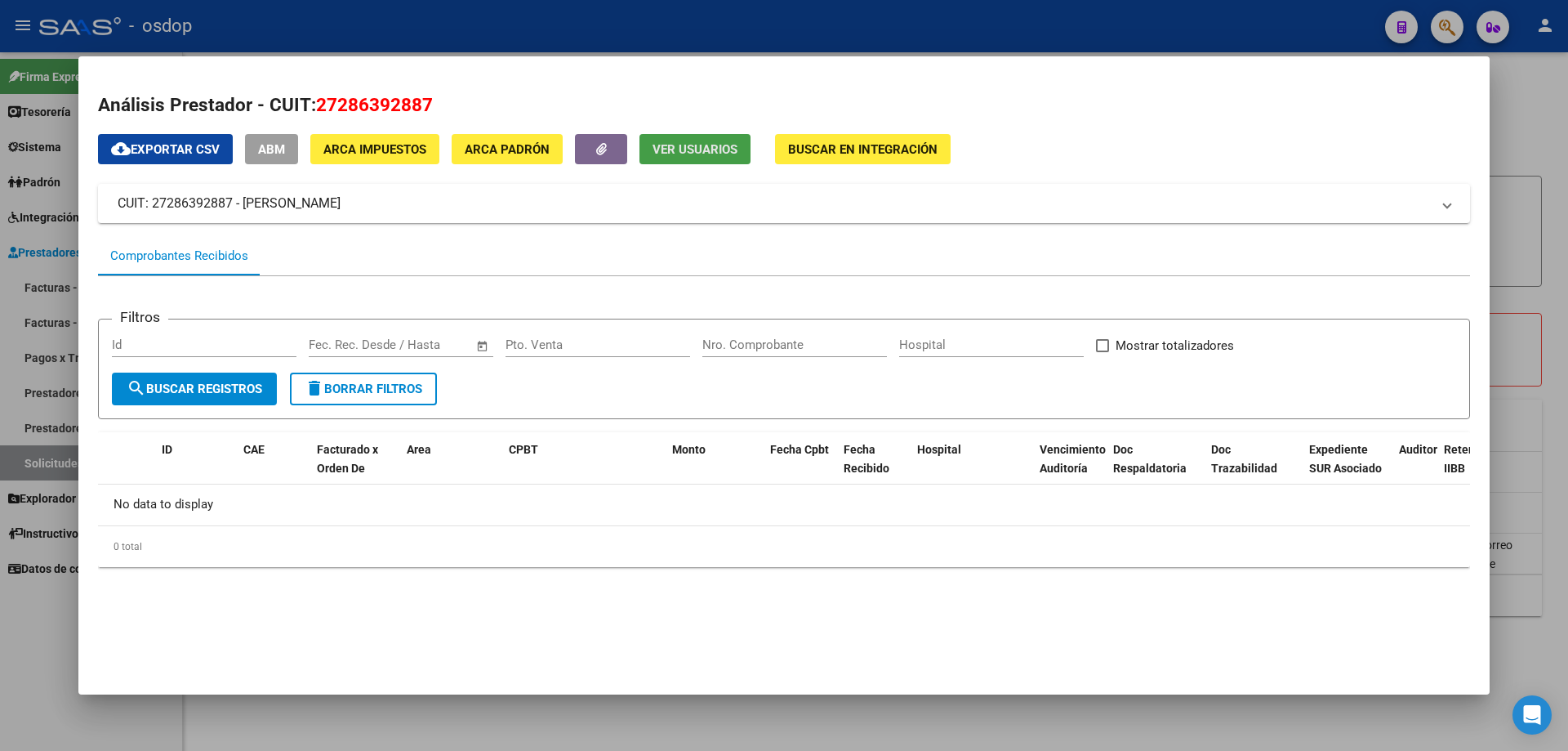
click at [692, 142] on button "Ver Usuarios" at bounding box center [695, 149] width 111 height 30
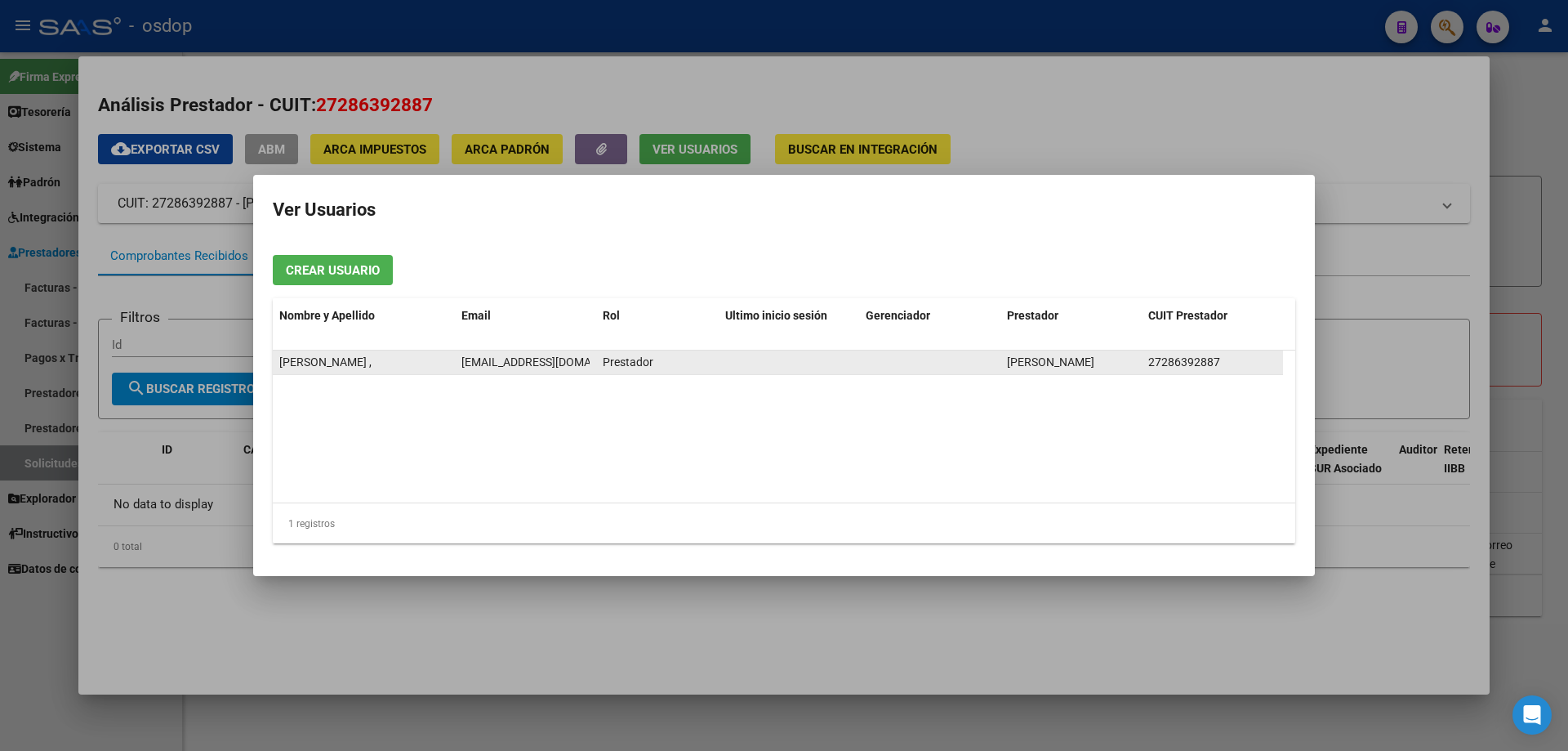
drag, startPoint x: 1150, startPoint y: 361, endPoint x: 1220, endPoint y: 361, distance: 70.0
click at [1220, 361] on div "27286392887" at bounding box center [1212, 361] width 129 height 19
copy span "27286392887"
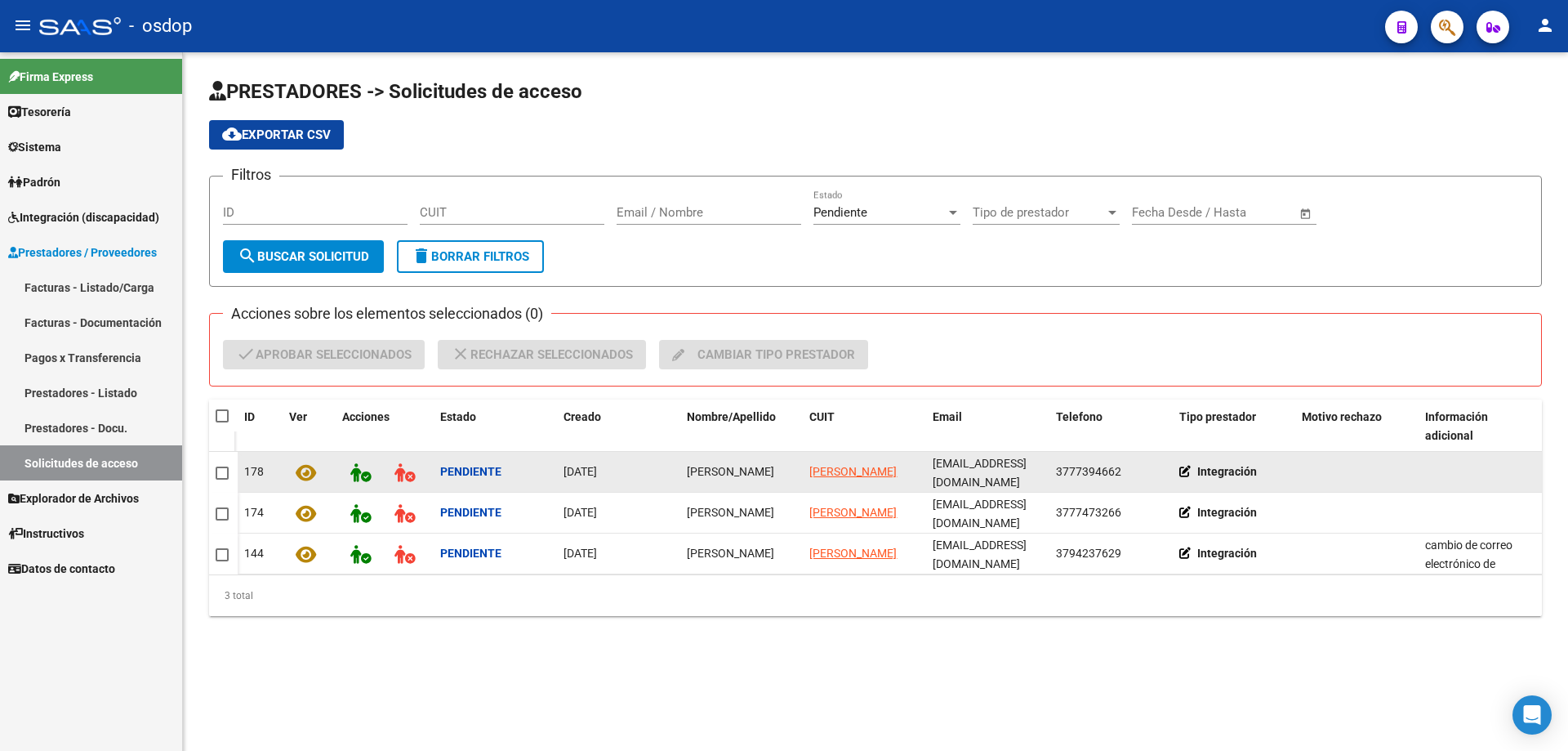
click at [300, 470] on icon at bounding box center [306, 472] width 20 height 19
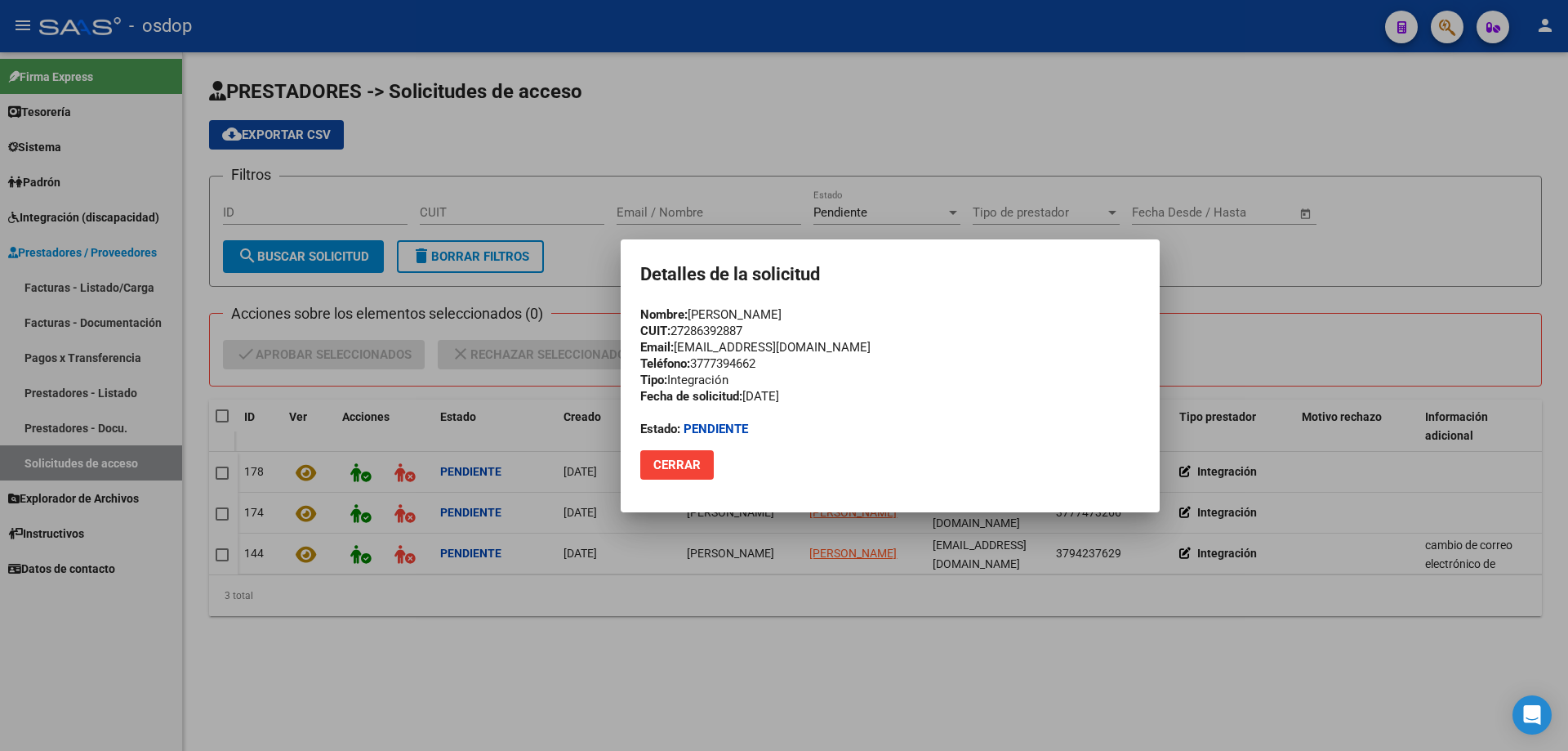
drag, startPoint x: 674, startPoint y: 330, endPoint x: 749, endPoint y: 330, distance: 75.0
click at [749, 330] on div "Nombre: [PERSON_NAME] CUIT: 27286392887 Email: [EMAIL_ADDRESS][DOMAIN_NAME] Tel…" at bounding box center [890, 372] width 499 height 130
copy div "27286392887"
drag, startPoint x: 689, startPoint y: 347, endPoint x: 808, endPoint y: 347, distance: 119.0
click at [808, 347] on div "Nombre: [PERSON_NAME] CUIT: 27286392887 Email: [EMAIL_ADDRESS][DOMAIN_NAME] Tel…" at bounding box center [890, 372] width 499 height 130
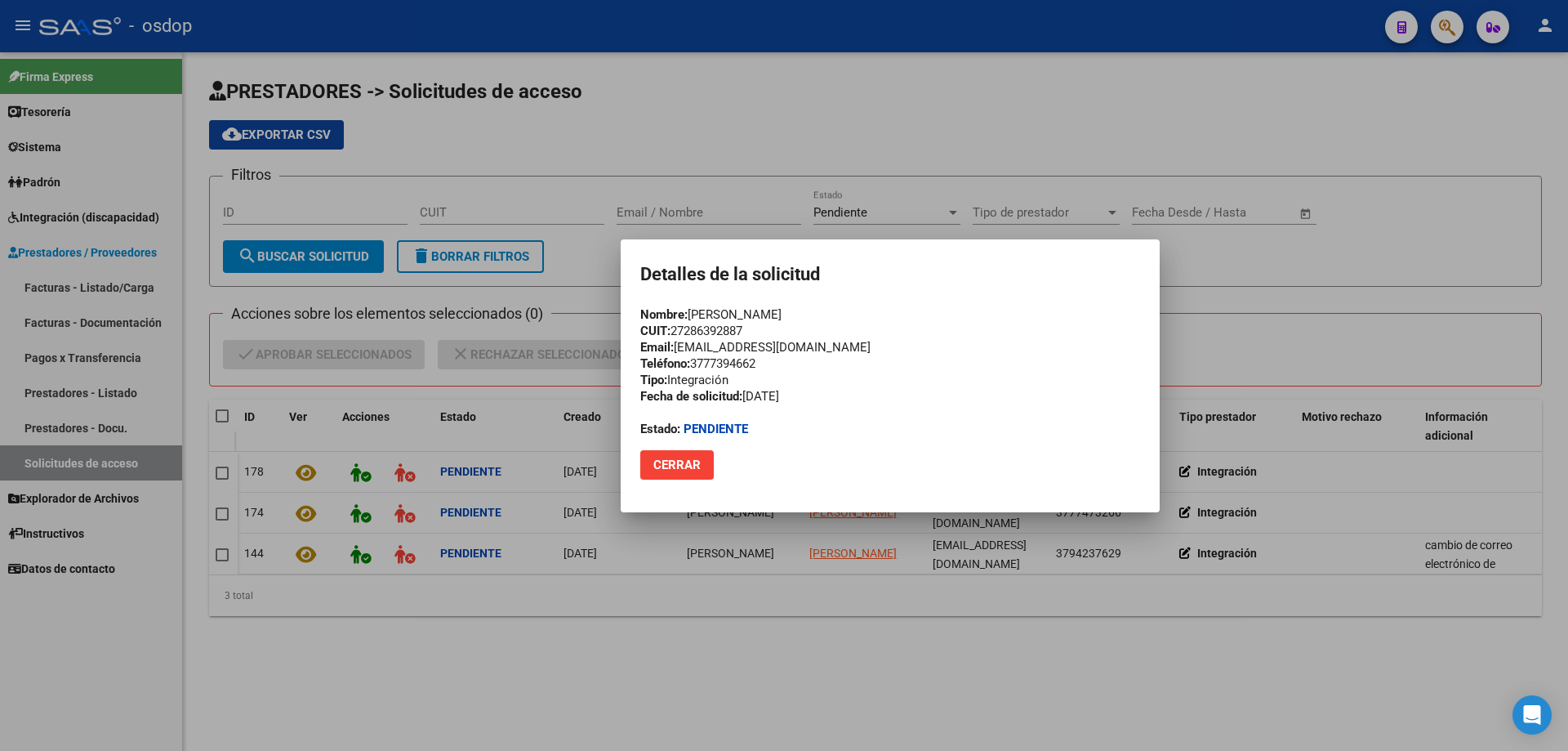
copy div "[EMAIL_ADDRESS][DOMAIN_NAME]"
click at [681, 465] on span "Cerrar" at bounding box center [677, 465] width 48 height 15
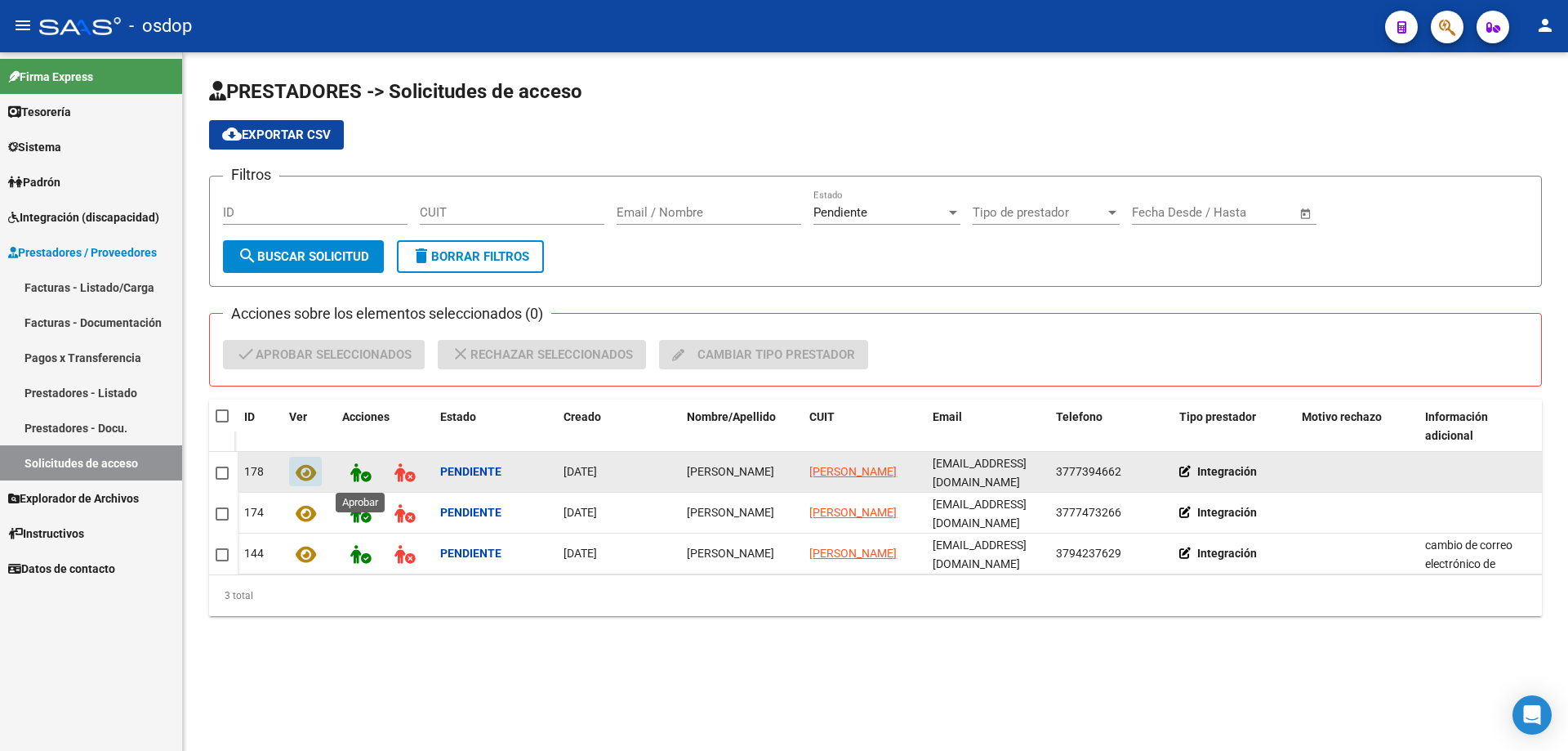
click at [360, 475] on icon at bounding box center [360, 472] width 20 height 19
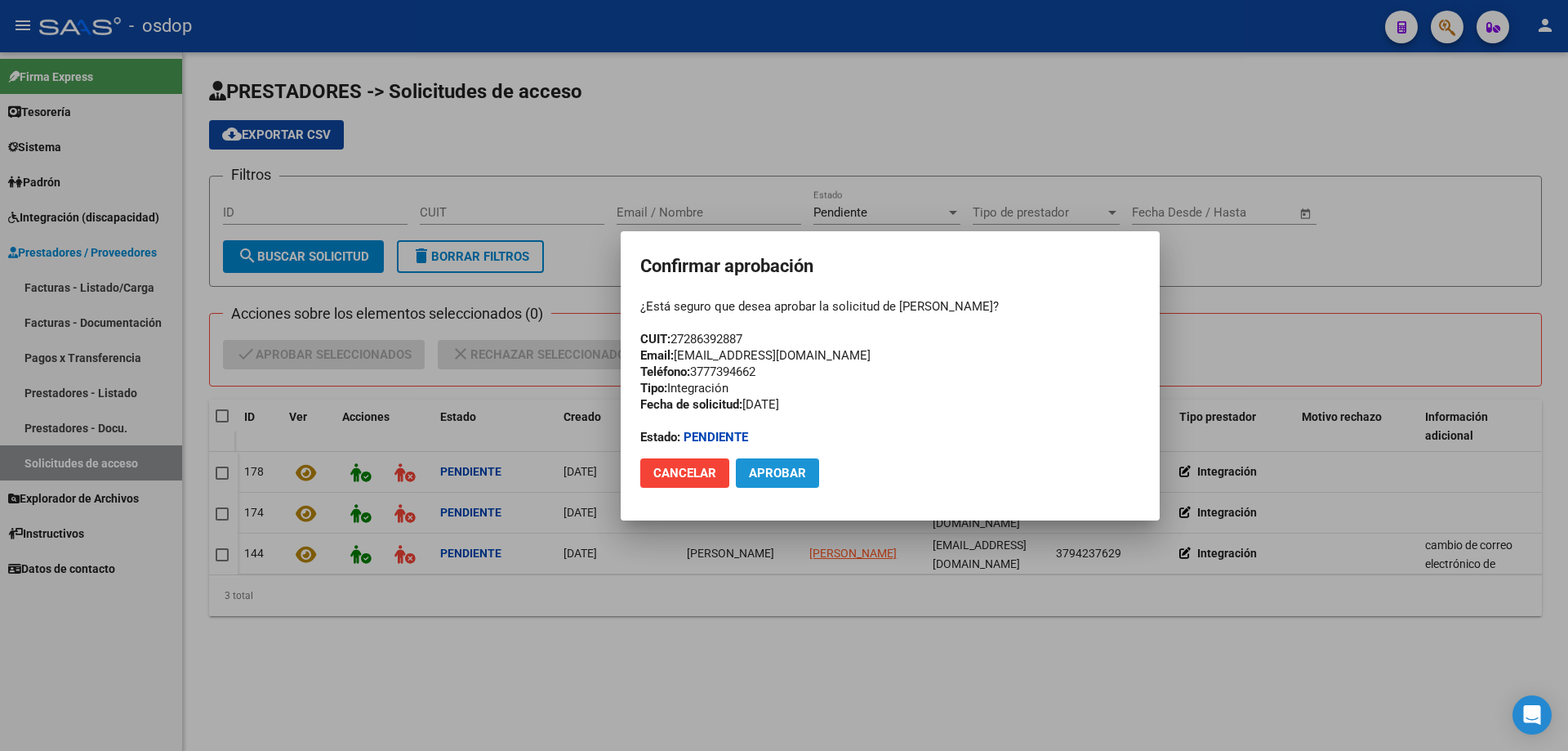
click at [763, 476] on span "Aprobar" at bounding box center [777, 472] width 57 height 15
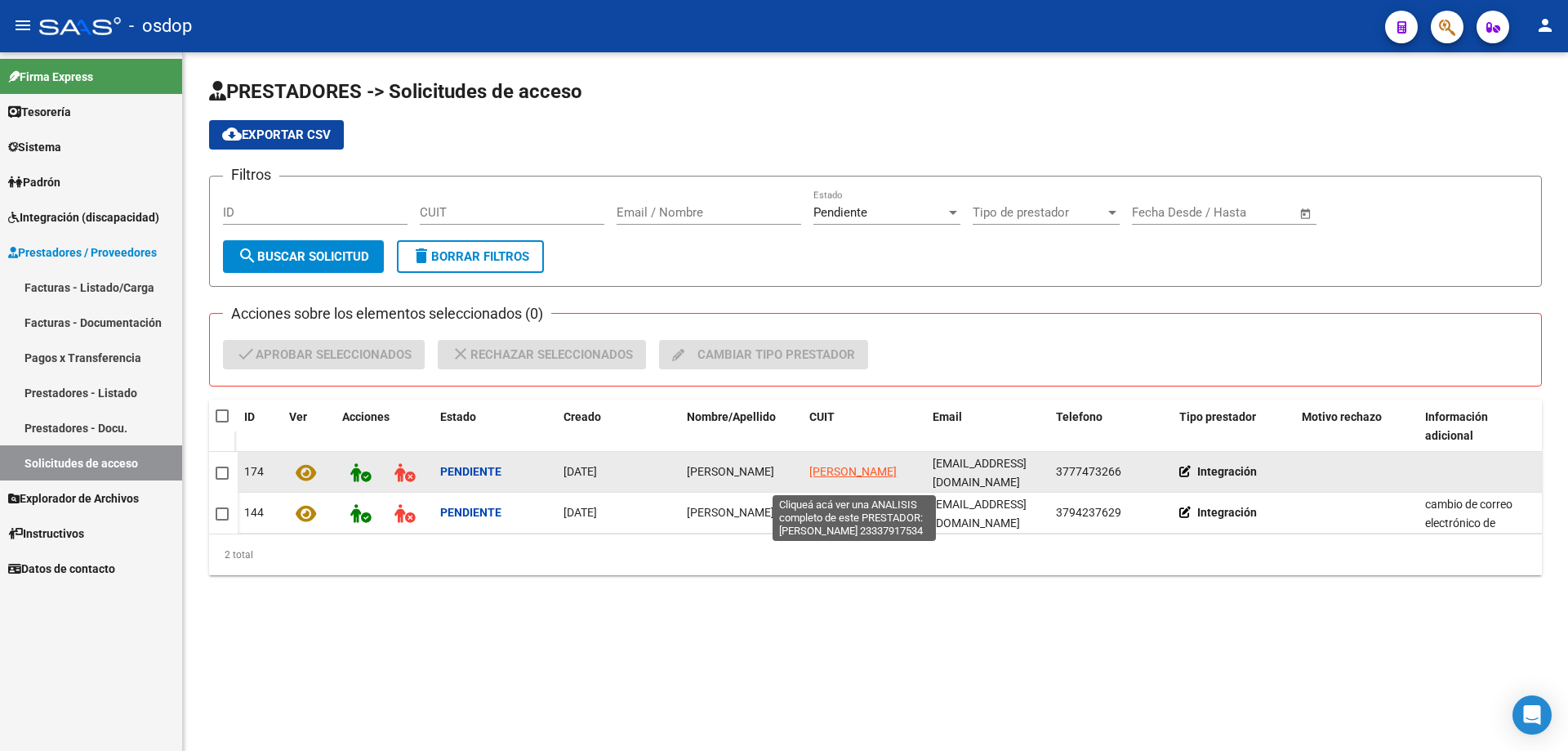
click at [828, 468] on span "[PERSON_NAME]" at bounding box center [853, 472] width 87 height 13
type textarea "23337917534"
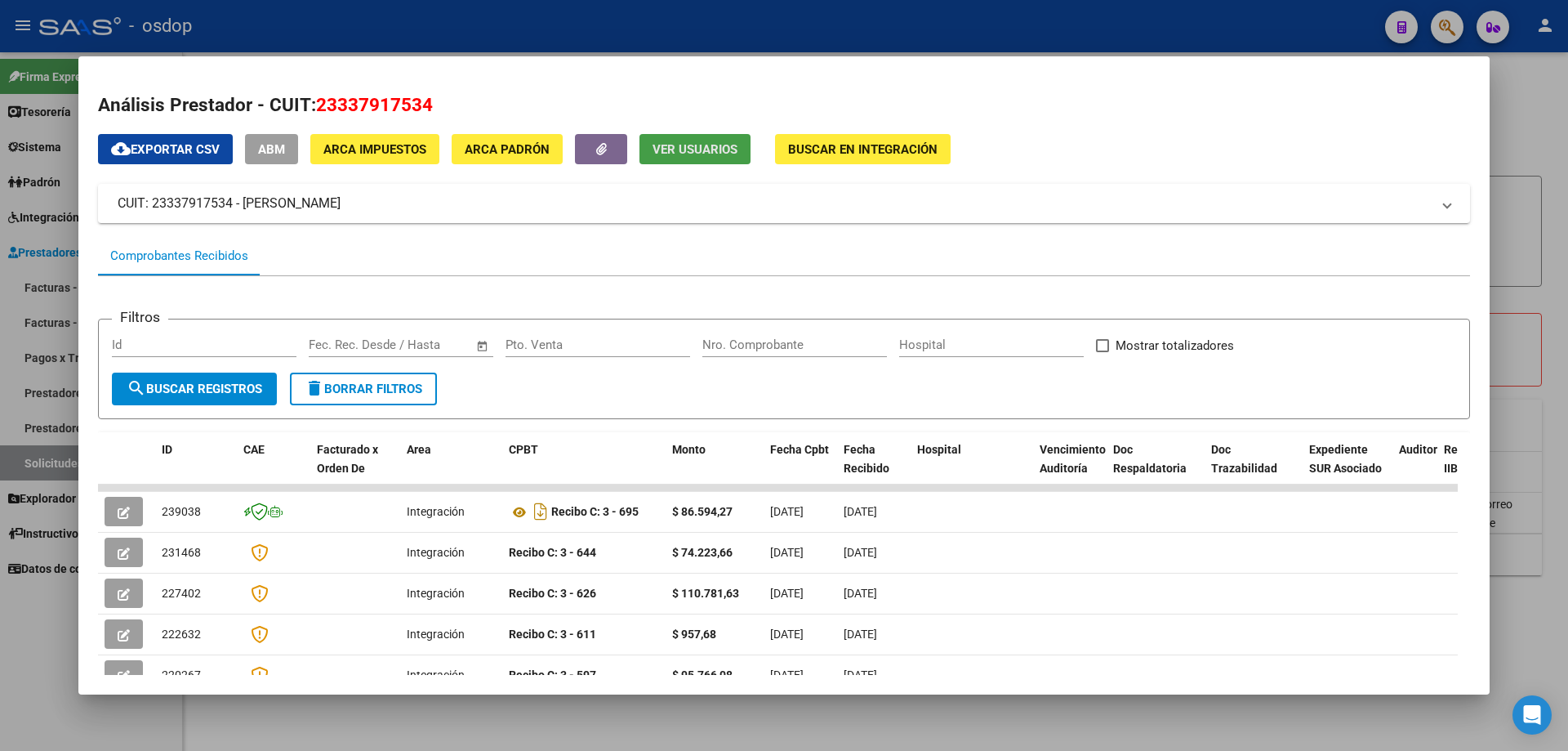
click at [673, 157] on span "Ver Usuarios" at bounding box center [695, 149] width 85 height 15
drag, startPoint x: 318, startPoint y: 100, endPoint x: 431, endPoint y: 107, distance: 113.2
click at [431, 107] on span "23337917534" at bounding box center [374, 105] width 117 height 21
copy span "23337917534"
click at [688, 158] on button "Ver Usuarios" at bounding box center [695, 149] width 111 height 30
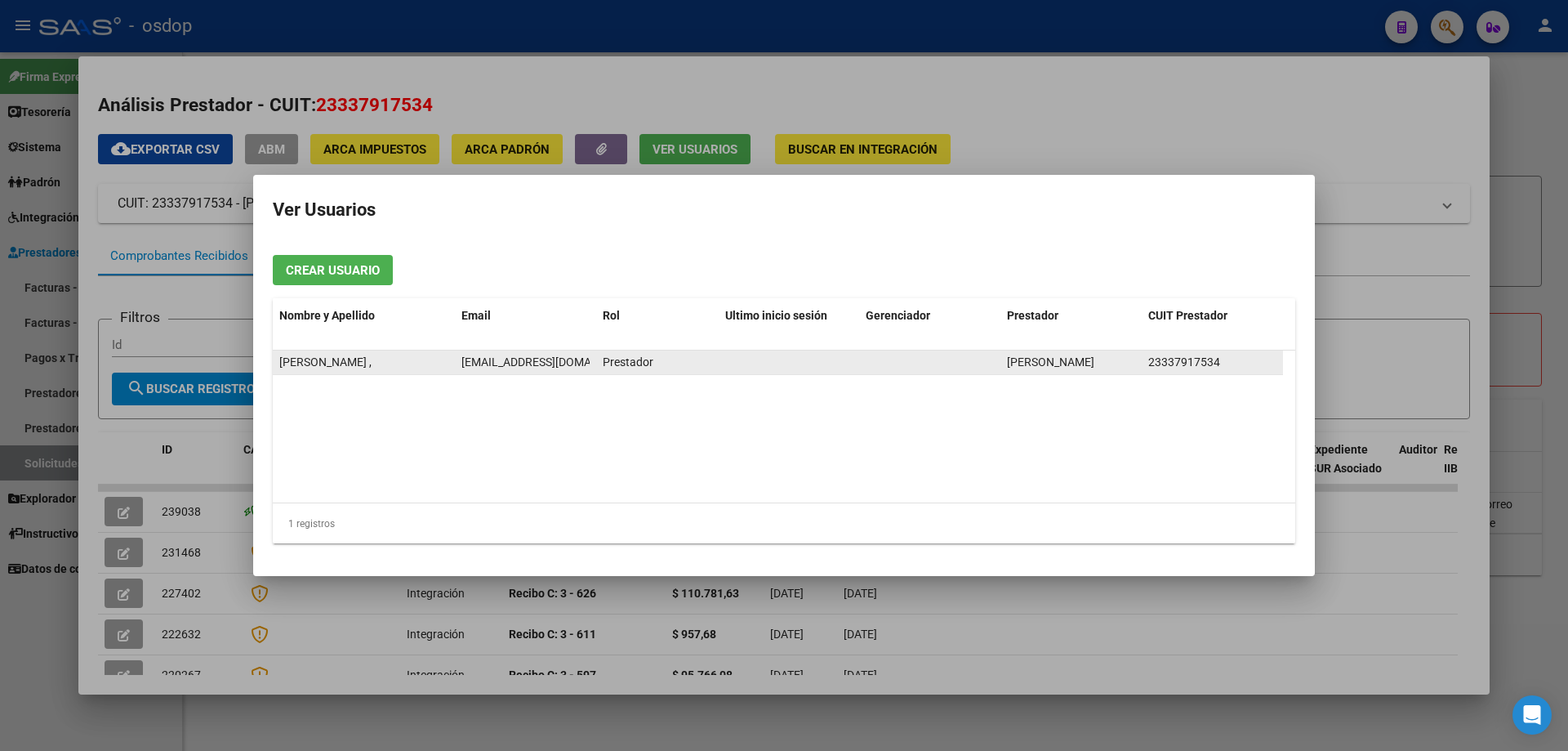
scroll to position [0, 1]
drag, startPoint x: 462, startPoint y: 361, endPoint x: 591, endPoint y: 368, distance: 129.2
click at [591, 368] on datatable-body-cell "[EMAIL_ADDRESS][DOMAIN_NAME]" at bounding box center [525, 362] width 141 height 24
copy span "[EMAIL_ADDRESS][DOMAIN_NAME]"
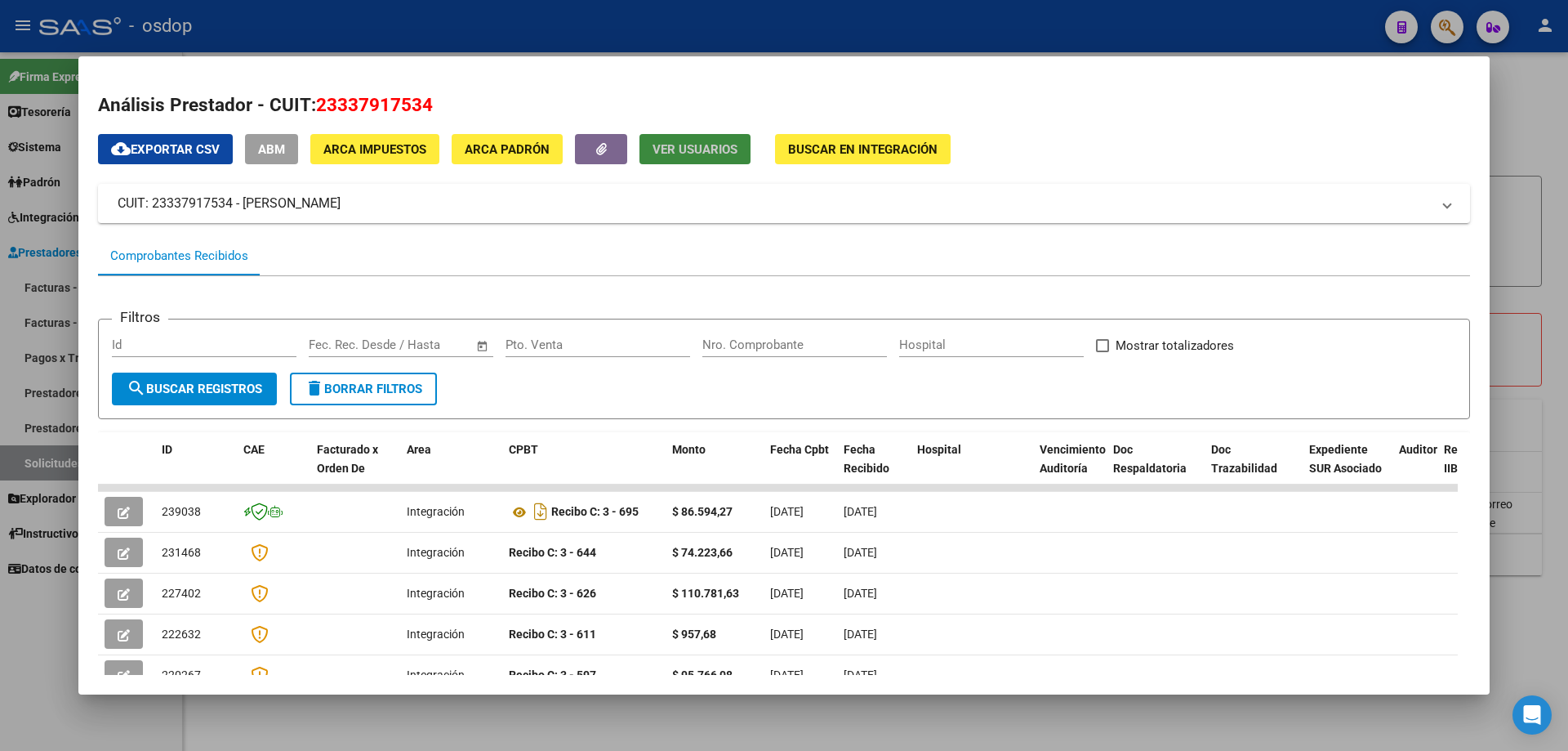
click at [709, 149] on span "Ver Usuarios" at bounding box center [695, 149] width 85 height 15
drag, startPoint x: 318, startPoint y: 105, endPoint x: 429, endPoint y: 100, distance: 111.1
click at [429, 100] on span "23337917534" at bounding box center [374, 105] width 117 height 21
copy span "23337917534"
click at [685, 154] on span "Ver Usuarios" at bounding box center [695, 149] width 85 height 15
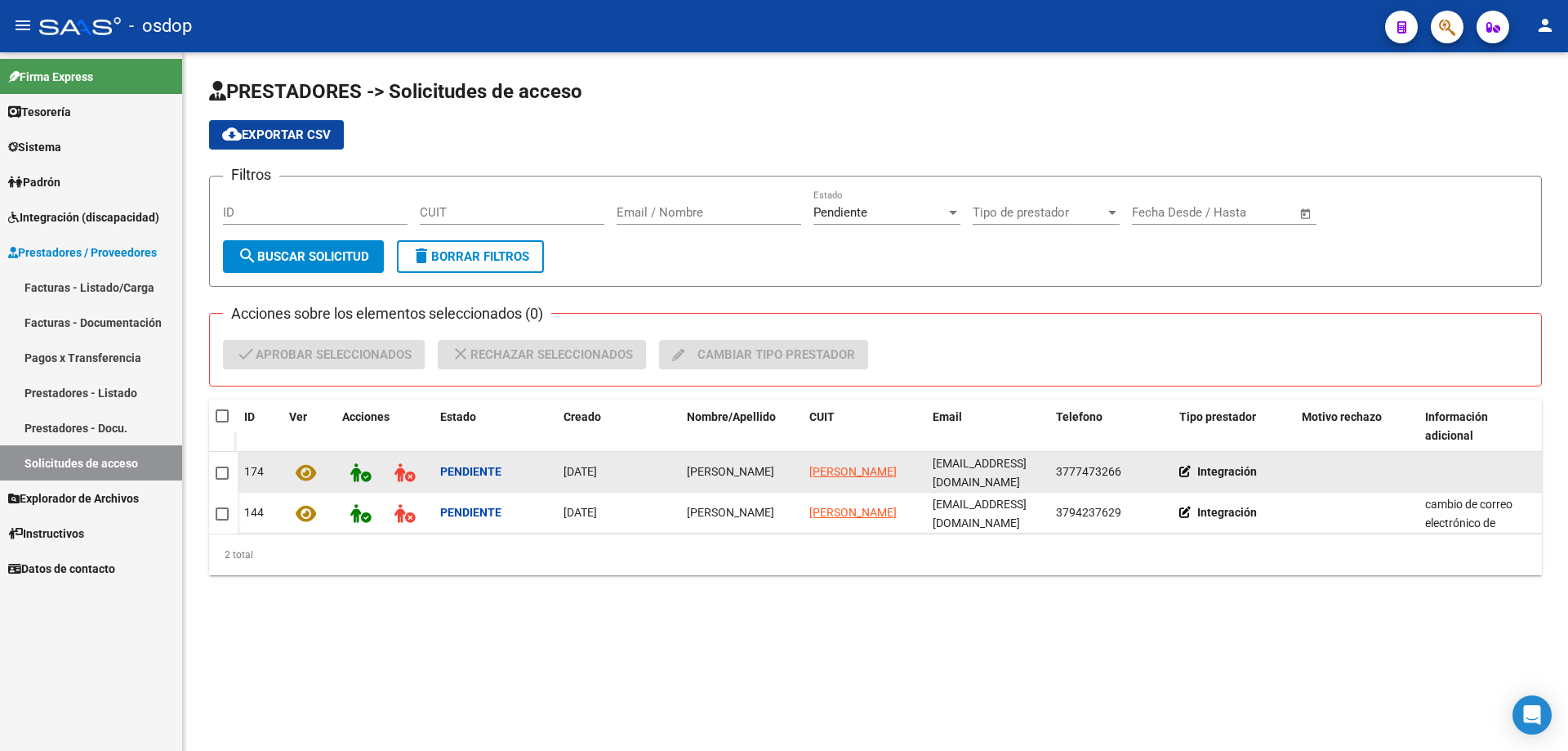
click at [308, 472] on icon at bounding box center [306, 472] width 20 height 19
click at [839, 465] on span "[PERSON_NAME]" at bounding box center [853, 472] width 87 height 13
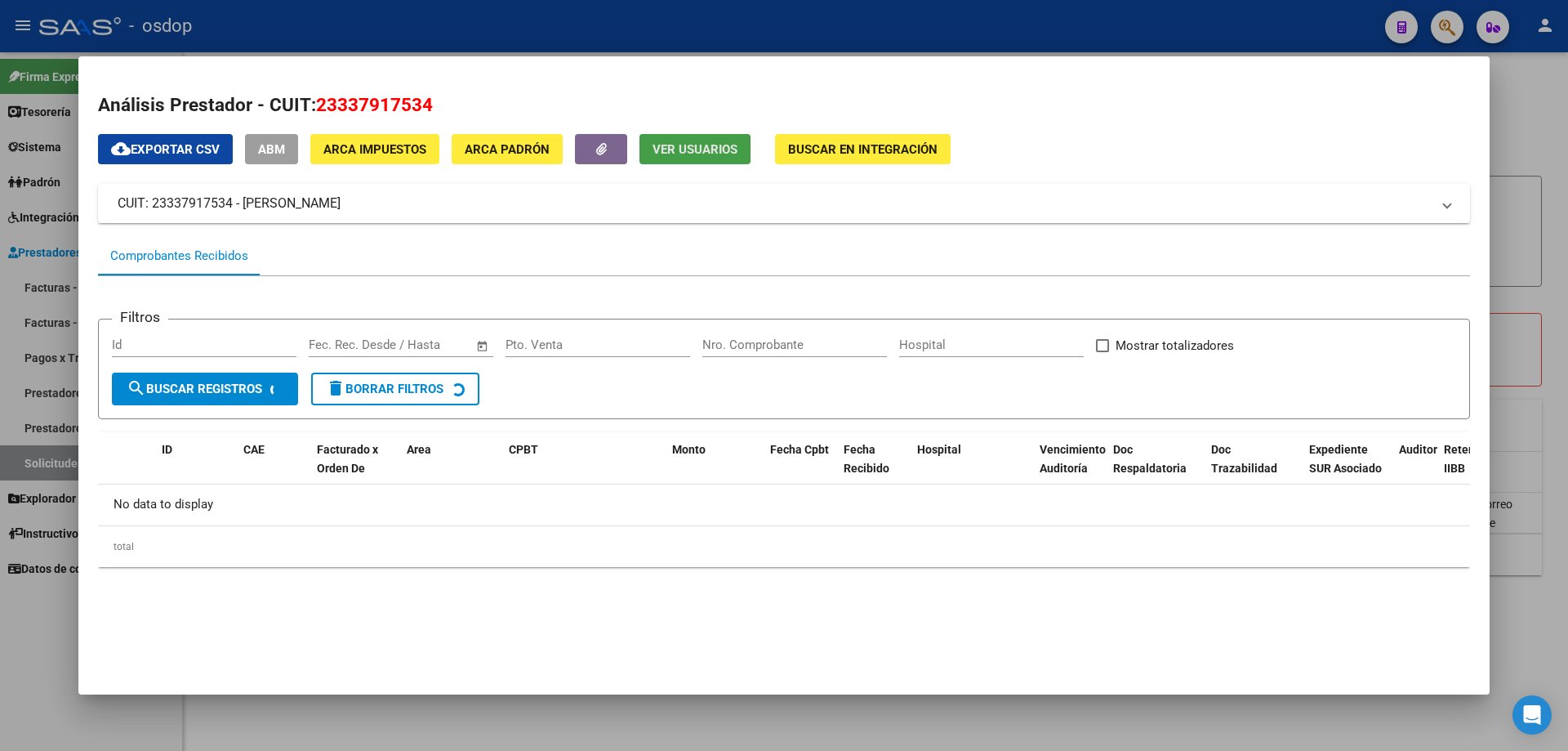
click at [709, 150] on span "Ver Usuarios" at bounding box center [695, 149] width 85 height 15
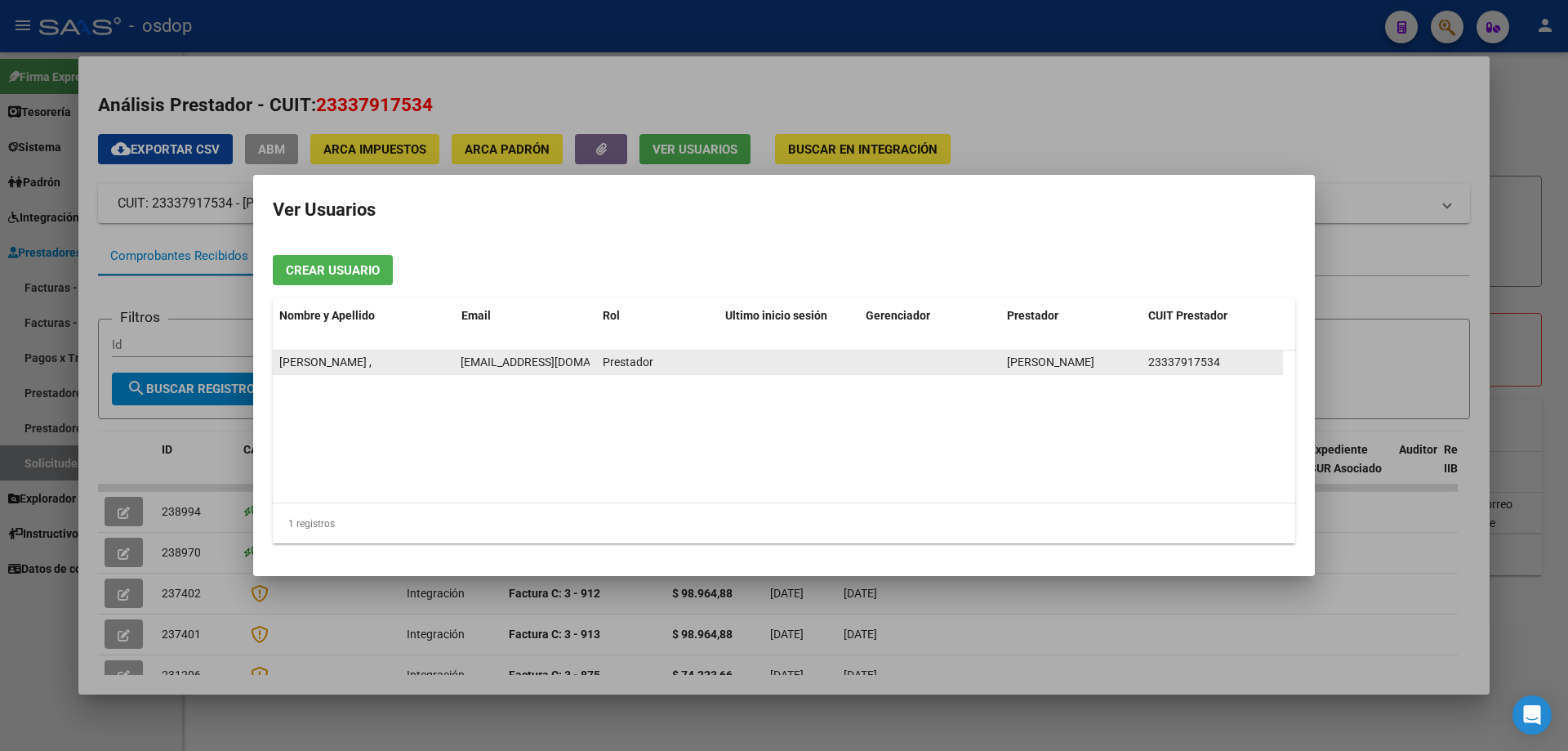
drag, startPoint x: 462, startPoint y: 361, endPoint x: 594, endPoint y: 368, distance: 132.2
click at [594, 368] on datatable-body-cell "[EMAIL_ADDRESS][DOMAIN_NAME]" at bounding box center [525, 362] width 141 height 24
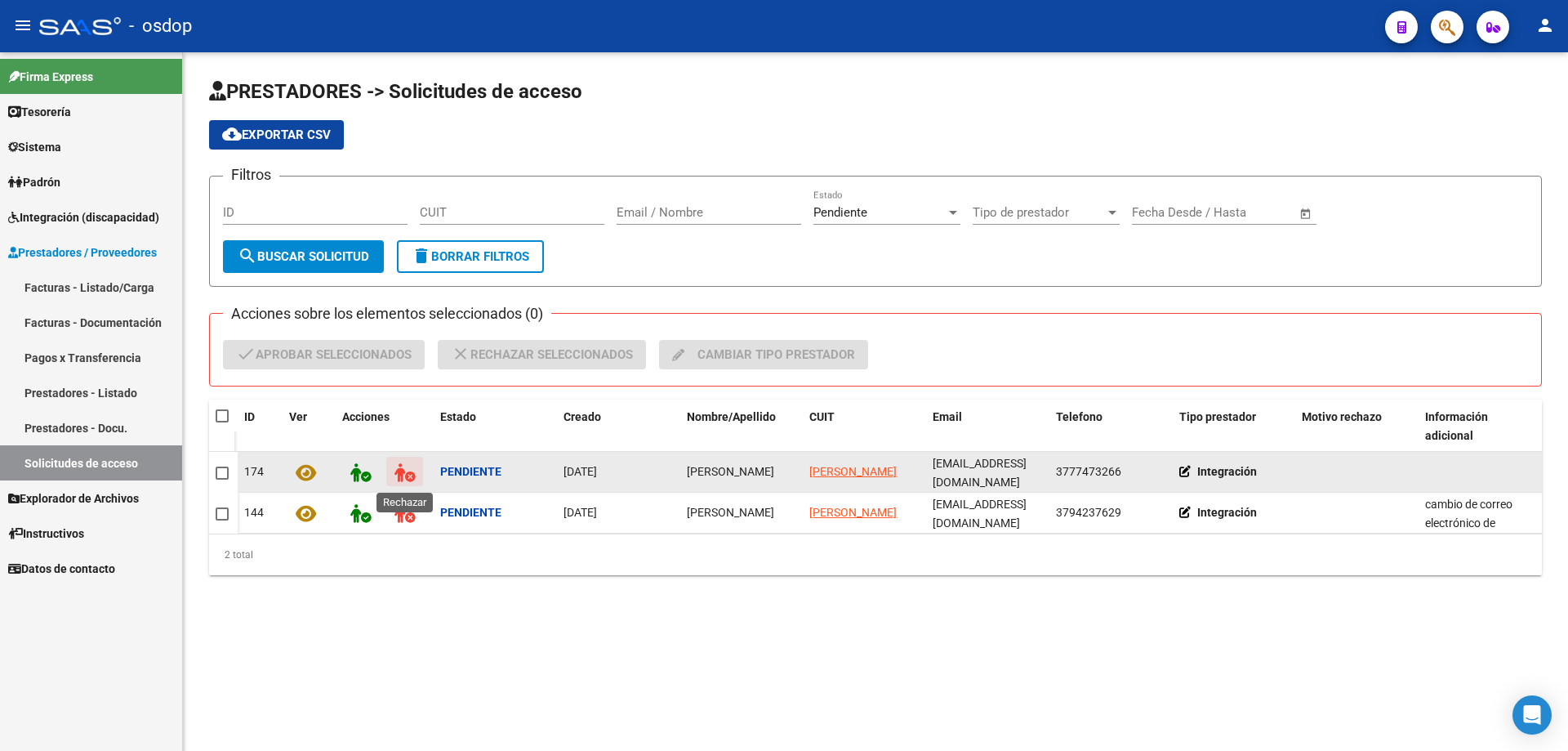
click at [399, 473] on icon at bounding box center [404, 472] width 20 height 19
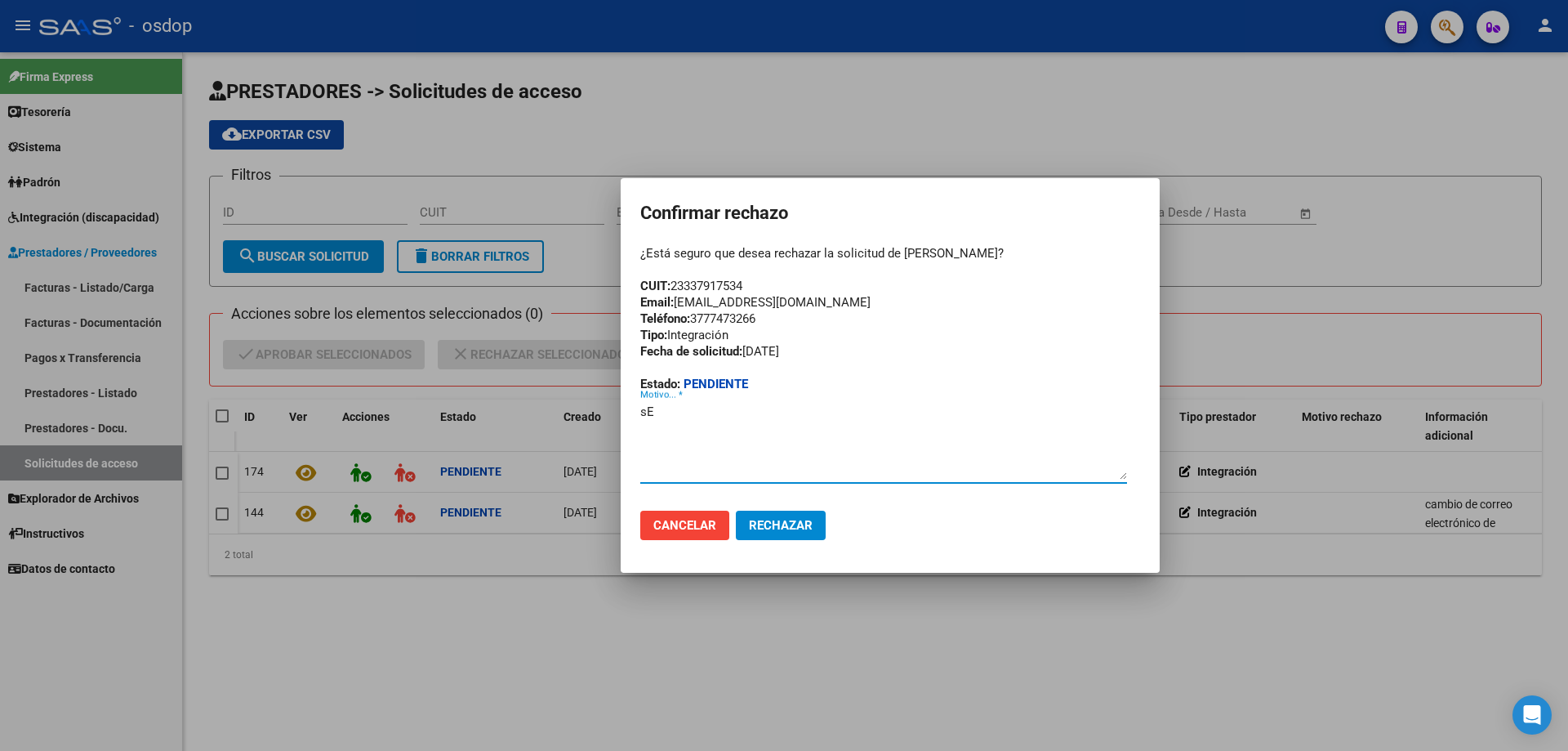
type textarea "s"
paste textarea "[EMAIL_ADDRESS][DOMAIN_NAME]"
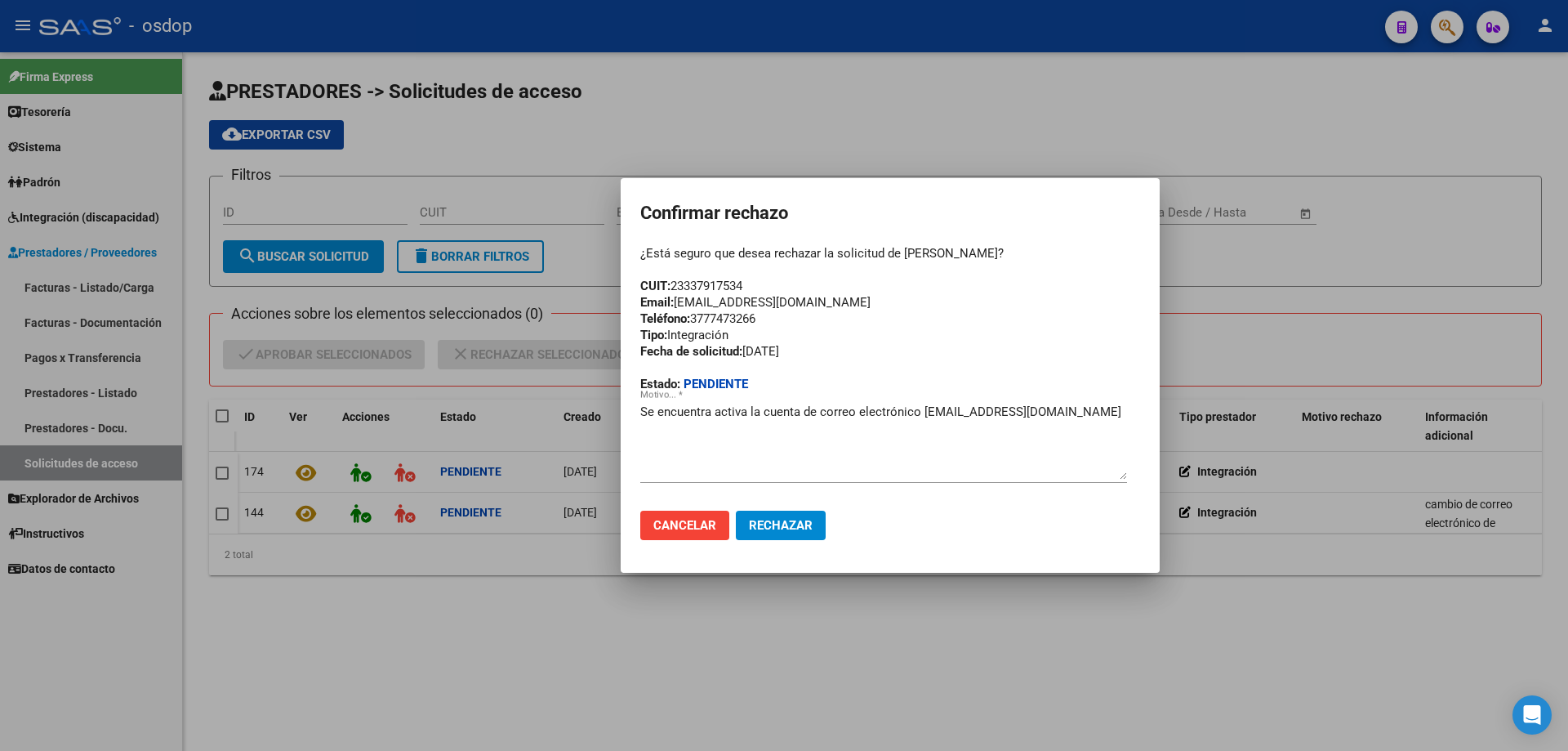
drag, startPoint x: 640, startPoint y: 299, endPoint x: 829, endPoint y: 304, distance: 189.1
click at [829, 304] on mat-dialog-container "Confirmar rechazo ¿Está seguro que desea rechazar la solicitud de [PERSON_NAME]…" at bounding box center [891, 376] width 539 height 396
click at [643, 406] on textarea "Se encuentra activa la cuenta de correo electrónico [EMAIL_ADDRESS][DOMAIN_NAME]" at bounding box center [884, 441] width 487 height 77
paste textarea "Email: [EMAIL_ADDRESS][DOMAIN_NAME]"
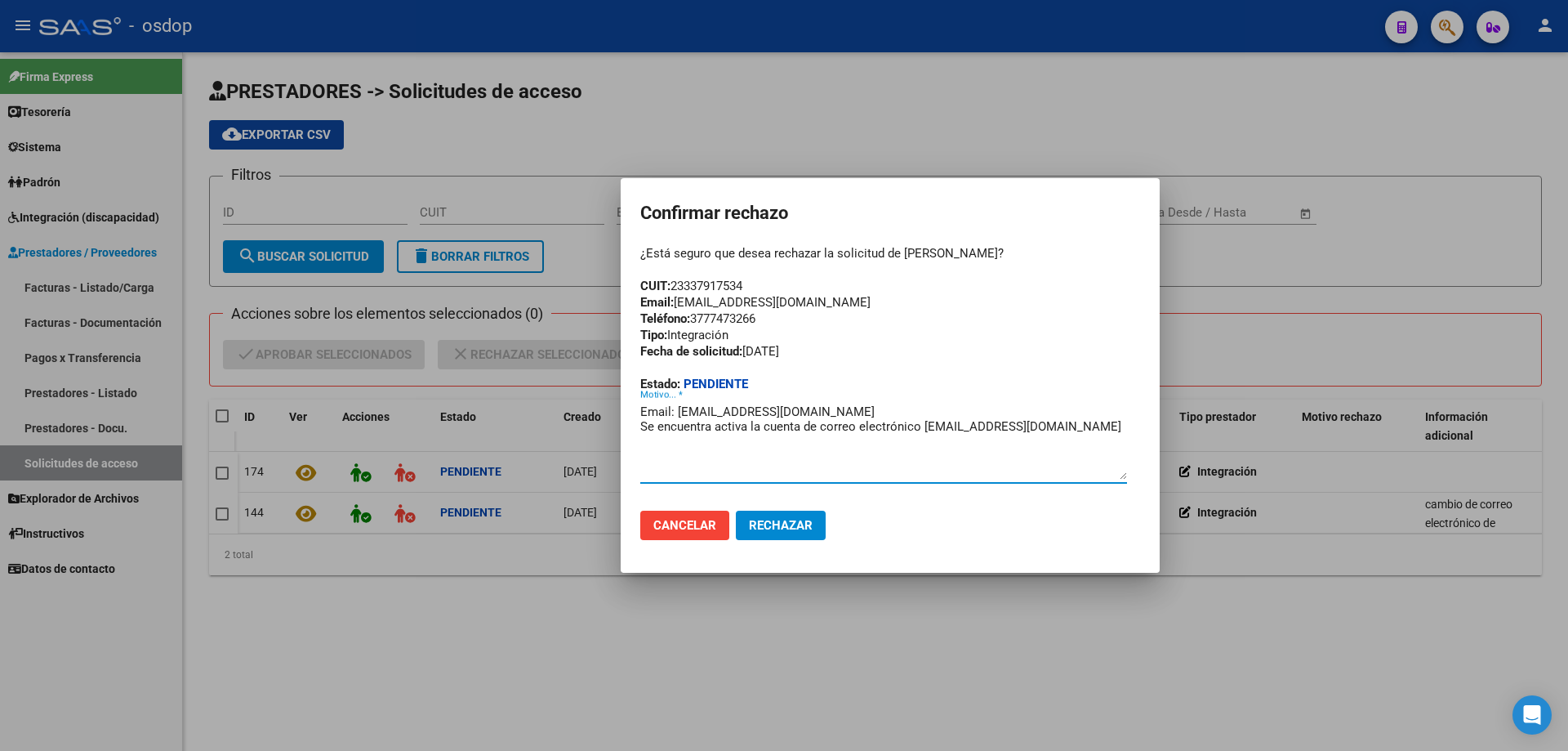
type textarea "Email: [EMAIL_ADDRESS][DOMAIN_NAME] Se encuentra activa la cuenta de correo ele…"
click at [771, 524] on span "Rechazar" at bounding box center [780, 525] width 63 height 15
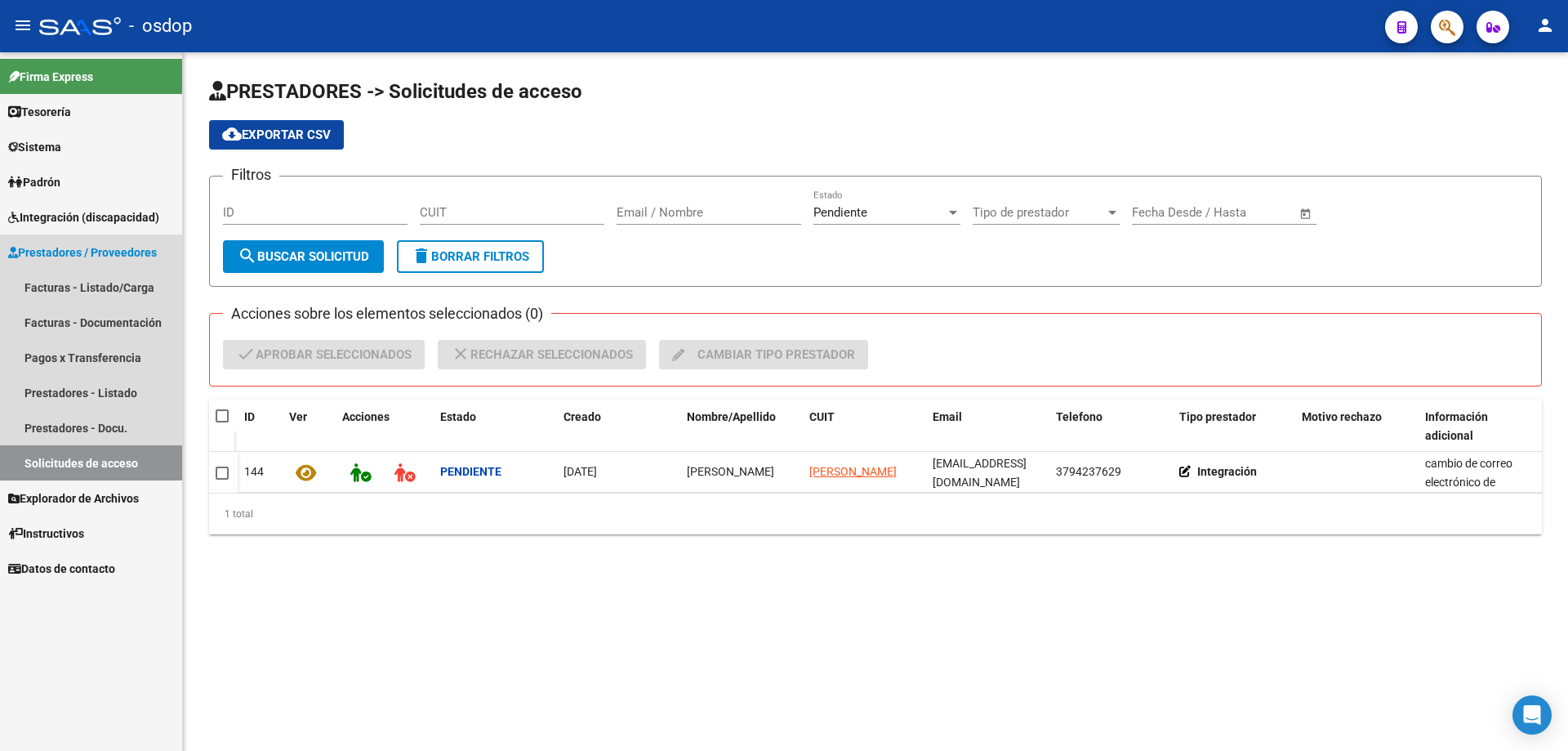
click at [58, 461] on link "Solicitudes de acceso" at bounding box center [91, 463] width 182 height 35
